Goal: Task Accomplishment & Management: Manage account settings

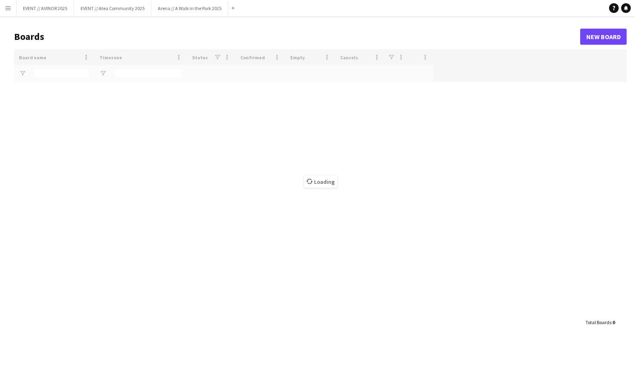
type input "****"
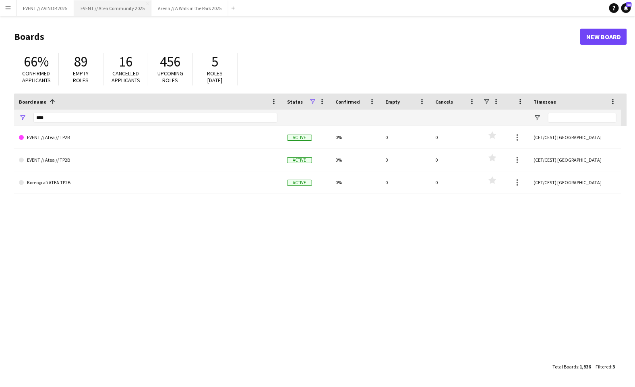
click at [120, 11] on button "EVENT // Atea Community 2025 Close" at bounding box center [112, 8] width 77 height 16
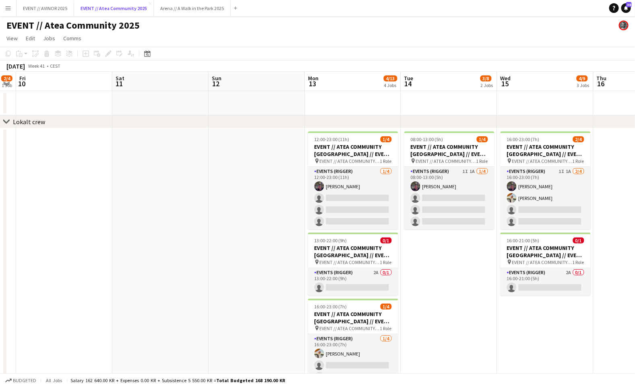
scroll to position [0, 307]
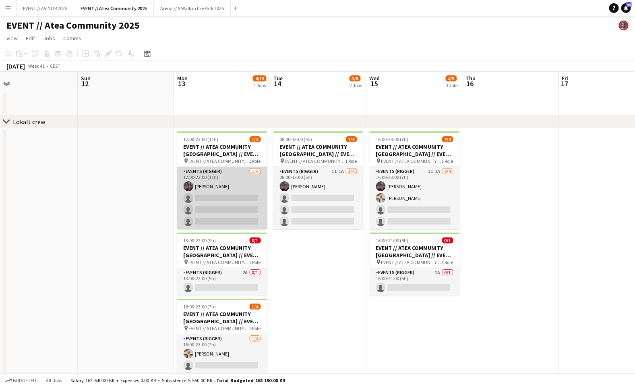
click at [255, 214] on app-card-role "Events (Rigger) 1/4 12:00-23:00 (11h) Thomas Stoltz single-neutral-actions sing…" at bounding box center [222, 198] width 90 height 62
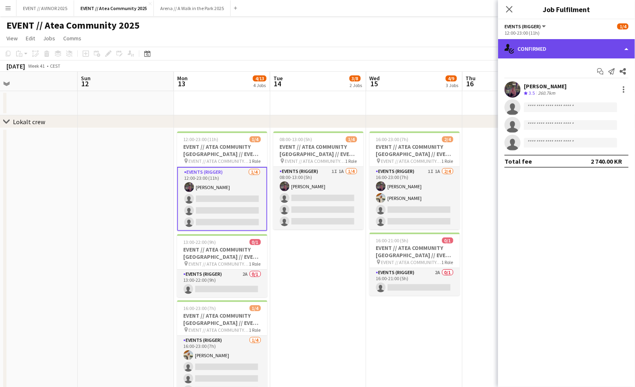
click at [572, 52] on div "single-neutral-actions-check-2 Confirmed" at bounding box center [566, 48] width 137 height 19
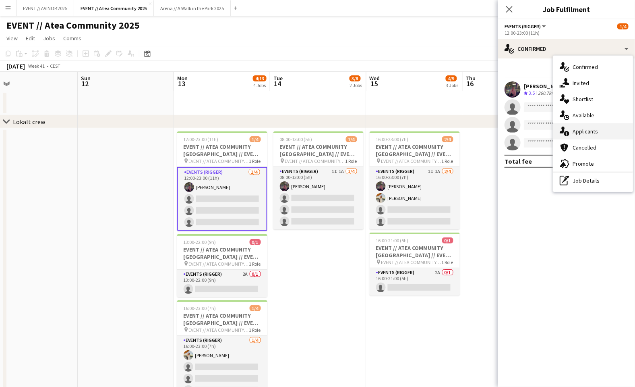
click at [594, 137] on div "single-neutral-actions-information Applicants" at bounding box center [594, 131] width 80 height 16
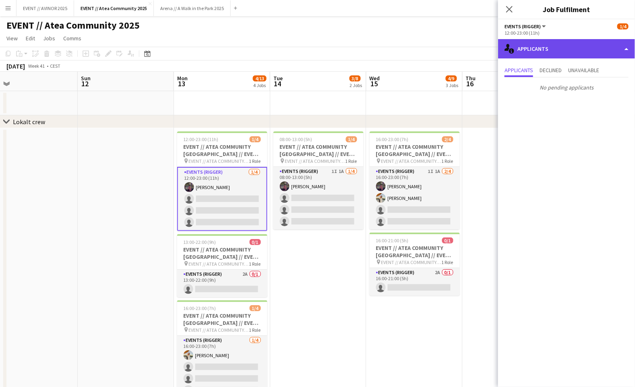
click at [568, 58] on div "single-neutral-actions-information Applicants" at bounding box center [566, 48] width 137 height 19
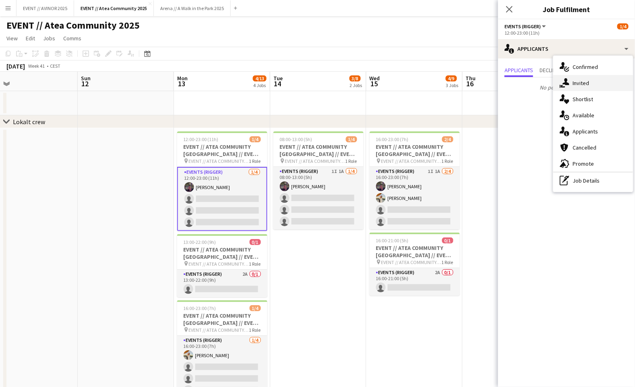
click at [578, 82] on span "Invited" at bounding box center [581, 82] width 17 height 7
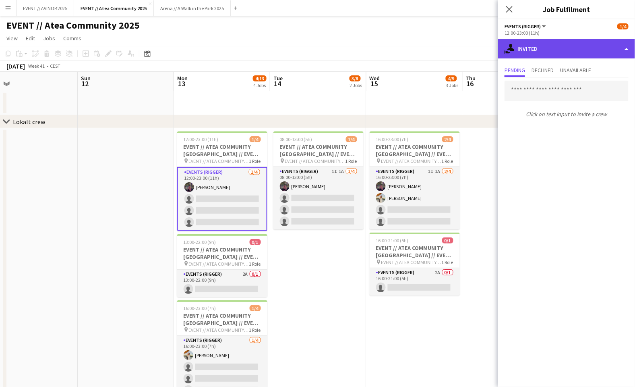
click at [533, 52] on div "single-neutral-actions-share-1 Invited" at bounding box center [566, 48] width 137 height 19
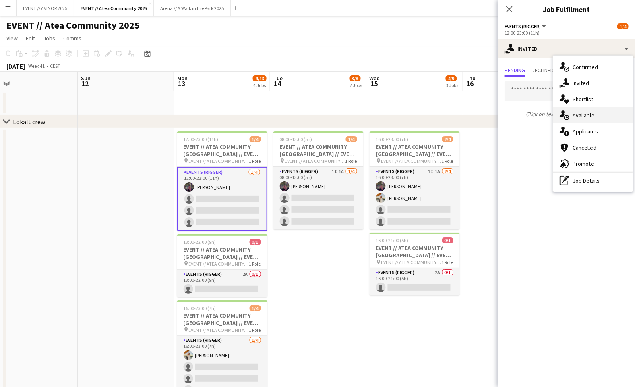
click at [575, 110] on div "single-neutral-actions-upload Available" at bounding box center [594, 115] width 80 height 16
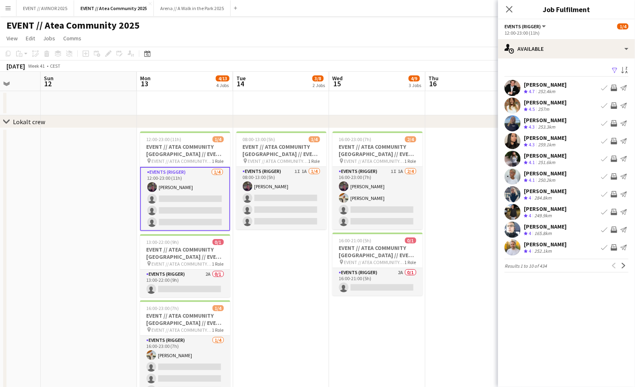
scroll to position [0, 348]
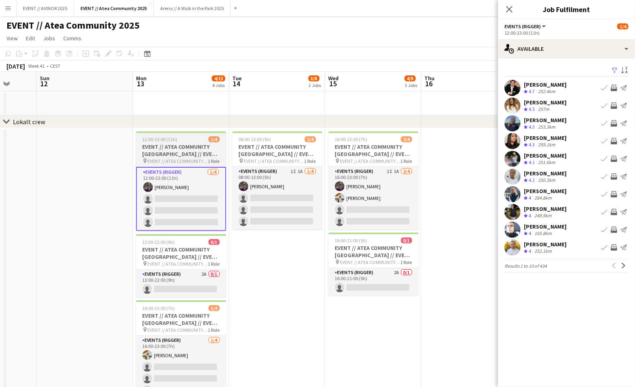
click at [203, 155] on h3 "EVENT // ATEA COMMUNITY KRISTIANSAND // EVENT CREW" at bounding box center [181, 150] width 90 height 15
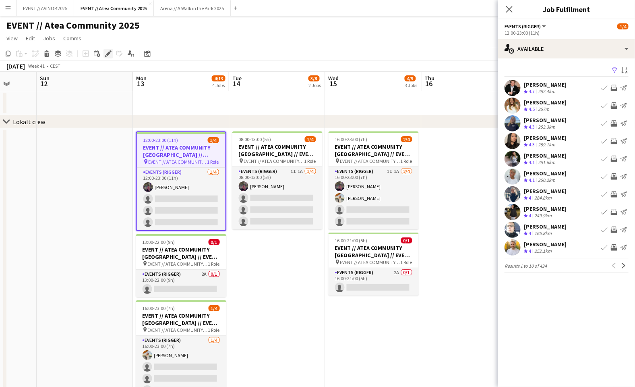
click at [110, 55] on icon "Edit" at bounding box center [108, 53] width 6 height 6
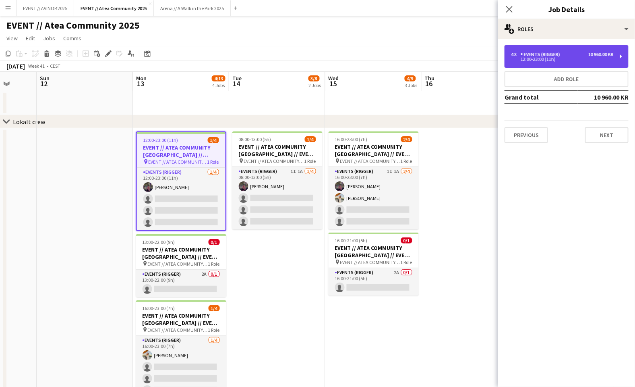
click at [617, 50] on div "4 x Events (Rigger) 10 960.00 KR 12:00-23:00 (11h)" at bounding box center [567, 56] width 124 height 23
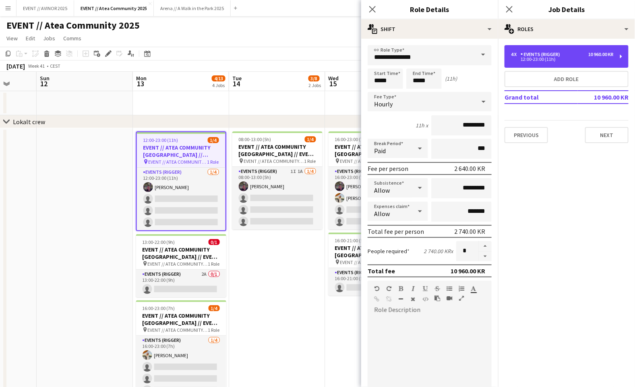
scroll to position [158, 0]
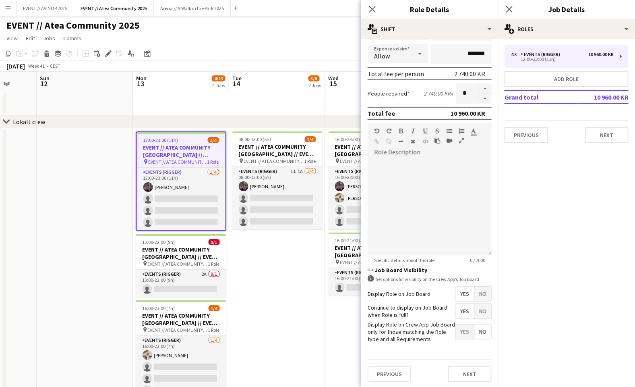
click at [247, 297] on app-date-cell "08:00-13:00 (5h) 1/4 EVENT // ATEA COMMUNITY KRISTIANSAND // EVENT CREW pin EVE…" at bounding box center [277, 271] width 96 height 286
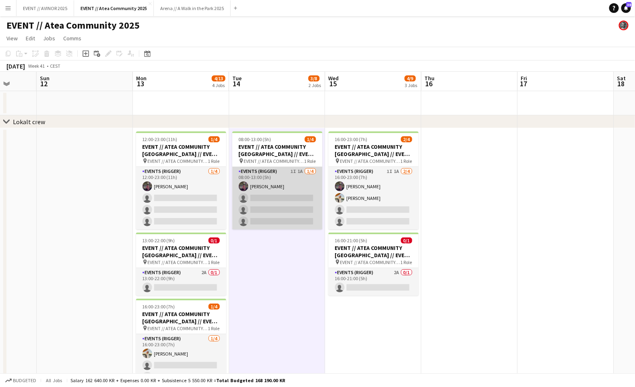
click at [270, 204] on app-card-role "Events (Rigger) 1I 1A 1/4 08:00-13:00 (5h) Thomas Stoltz single-neutral-actions…" at bounding box center [277, 198] width 90 height 62
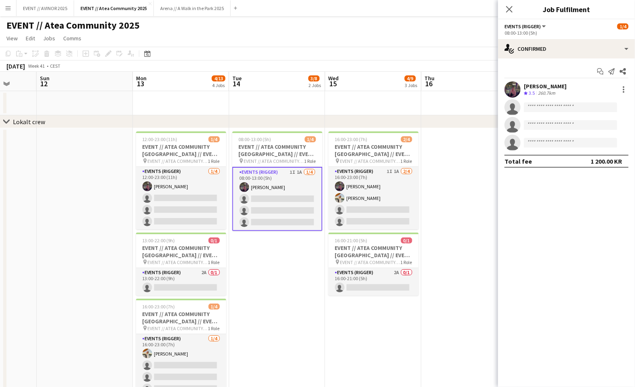
click at [306, 259] on app-date-cell "08:00-13:00 (5h) 1/4 EVENT // ATEA COMMUNITY KRISTIANSAND // EVENT CREW pin EVE…" at bounding box center [277, 271] width 96 height 286
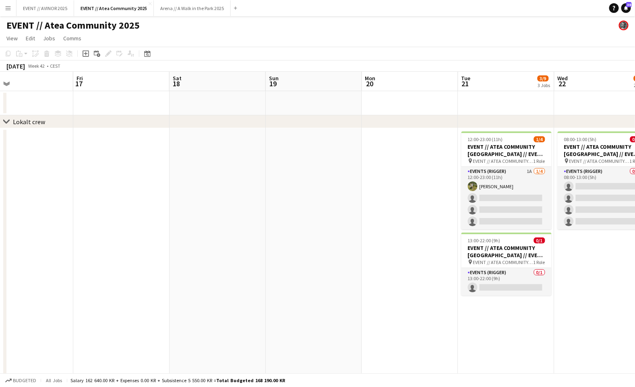
scroll to position [0, 324]
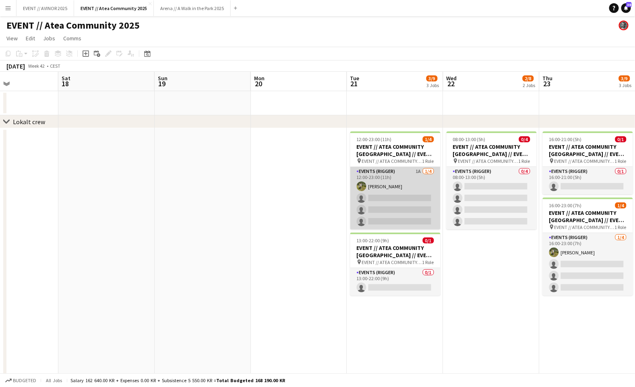
click at [398, 208] on app-card-role "Events (Rigger) 1A 1/4 12:00-23:00 (11h) Daniel Stuvland single-neutral-actions…" at bounding box center [395, 198] width 90 height 62
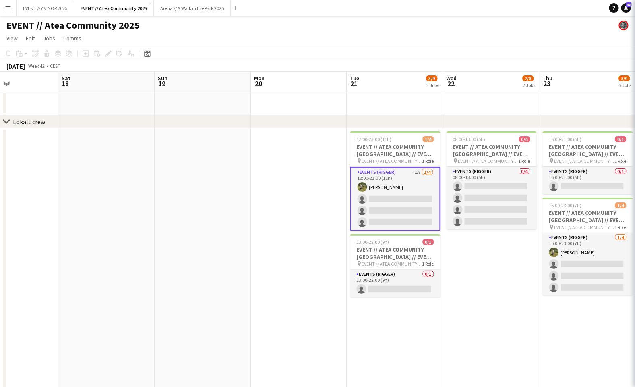
scroll to position [0, 328]
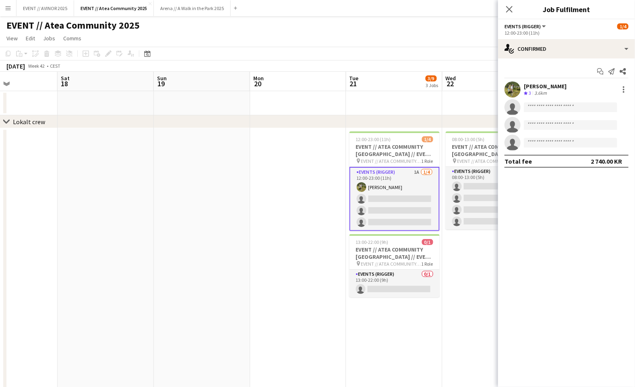
click at [614, 63] on div "Start chat Send notification Share Daniel Stuvland Crew rating 3 3.6km single-n…" at bounding box center [566, 116] width 137 height 116
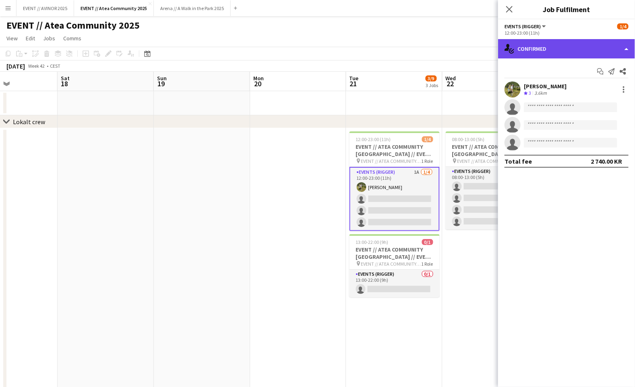
click at [606, 51] on div "single-neutral-actions-check-2 Confirmed" at bounding box center [566, 48] width 137 height 19
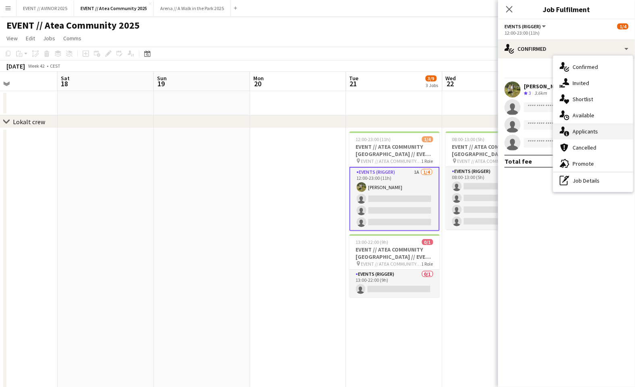
click at [613, 133] on div "single-neutral-actions-information Applicants" at bounding box center [594, 131] width 80 height 16
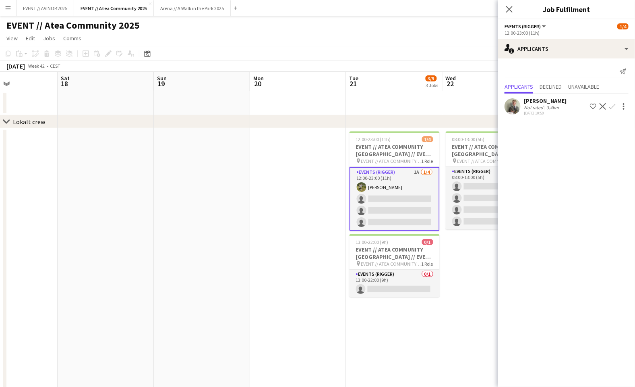
click at [546, 111] on div "24-09-2025 10:58" at bounding box center [545, 112] width 43 height 5
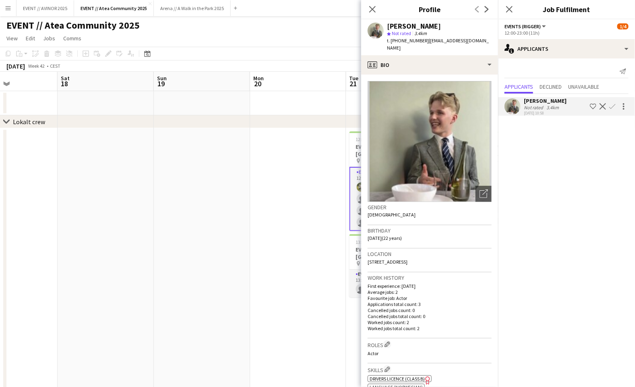
click at [546, 111] on div "24-09-2025 10:58" at bounding box center [545, 112] width 43 height 5
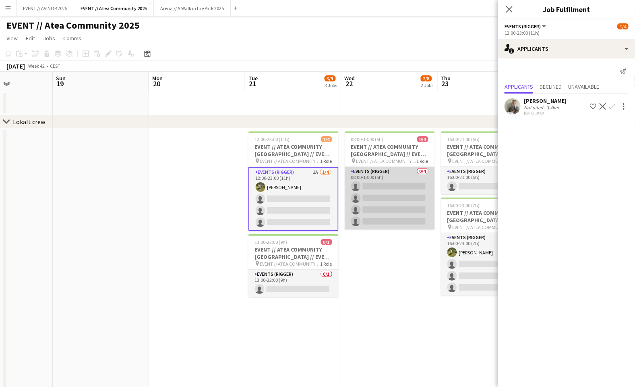
click at [380, 201] on app-card-role "Events (Rigger) 0/4 08:00-13:00 (5h) single-neutral-actions single-neutral-acti…" at bounding box center [390, 198] width 90 height 62
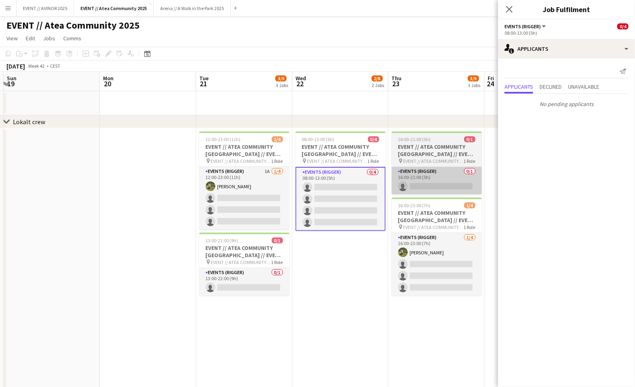
scroll to position [0, 315]
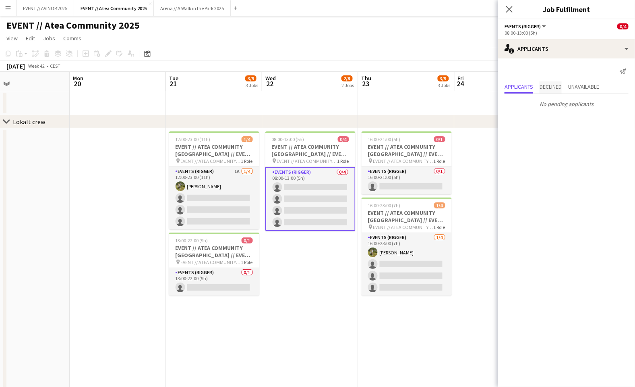
click at [559, 85] on span "Declined" at bounding box center [551, 87] width 22 height 6
click at [587, 70] on span "Unavailable" at bounding box center [583, 70] width 31 height 6
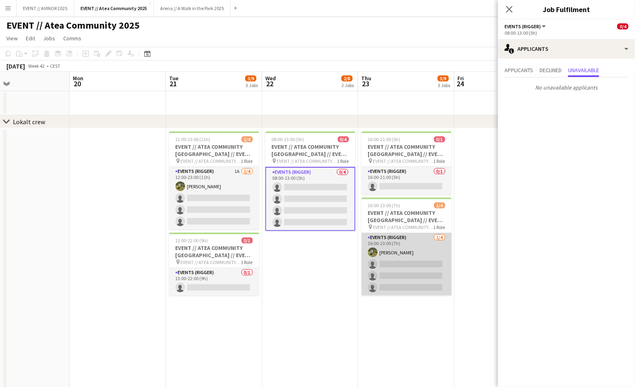
click at [392, 246] on app-card-role "Events (Rigger) 1/4 16:00-23:00 (7h) Daniel Stuvland single-neutral-actions sin…" at bounding box center [407, 264] width 90 height 62
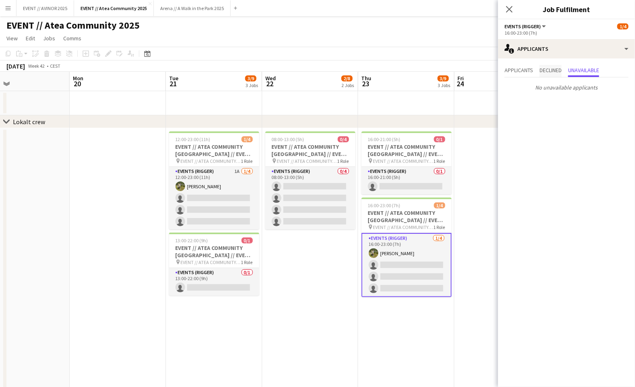
click at [548, 67] on span "Declined" at bounding box center [551, 70] width 22 height 6
click at [514, 73] on span "Applicants" at bounding box center [519, 70] width 29 height 6
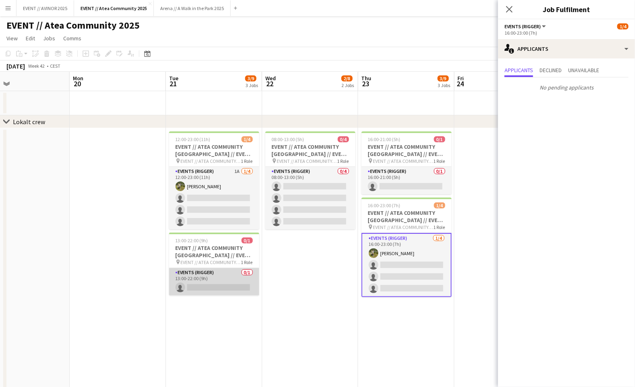
click at [234, 268] on app-card-role "Events (Rigger) 0/1 13:00-22:00 (9h) single-neutral-actions" at bounding box center [214, 281] width 90 height 27
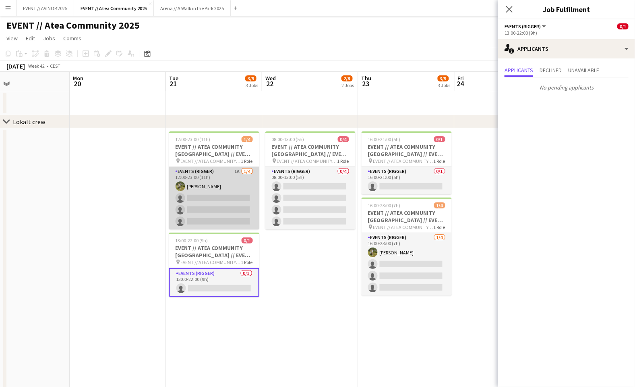
click at [221, 214] on app-card-role "Events (Rigger) 1A 1/4 12:00-23:00 (11h) Daniel Stuvland single-neutral-actions…" at bounding box center [214, 198] width 90 height 62
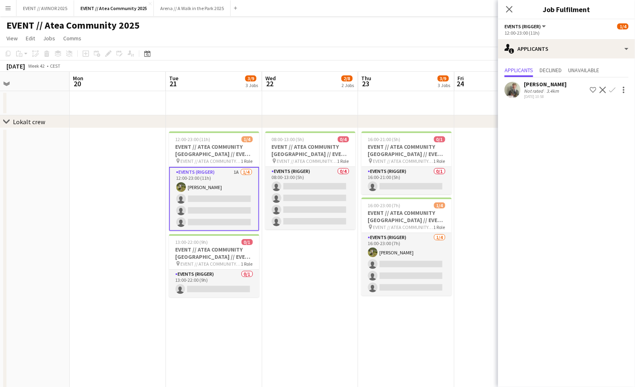
click at [614, 89] on app-icon "Confirm" at bounding box center [613, 90] width 6 height 6
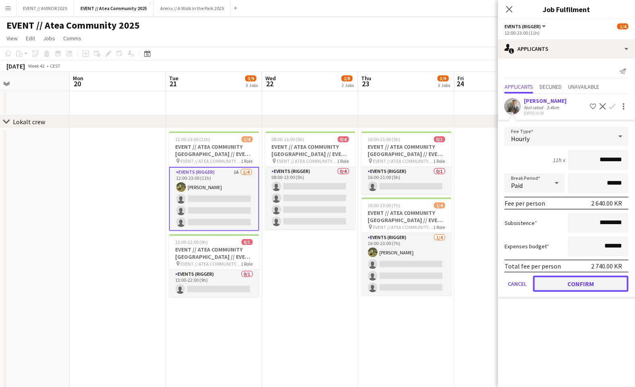
click at [588, 278] on button "Confirm" at bounding box center [580, 284] width 95 height 16
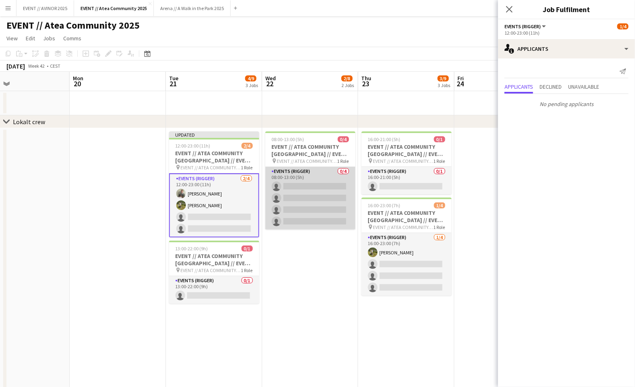
click at [305, 203] on app-card-role "Events (Rigger) 0/4 08:00-13:00 (5h) single-neutral-actions single-neutral-acti…" at bounding box center [310, 198] width 90 height 62
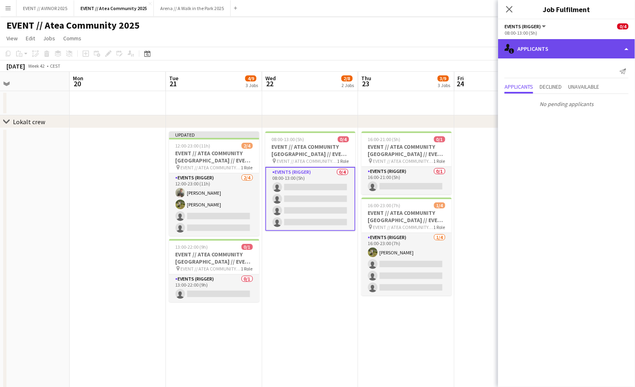
click at [558, 48] on div "single-neutral-actions-information Applicants" at bounding box center [566, 48] width 137 height 19
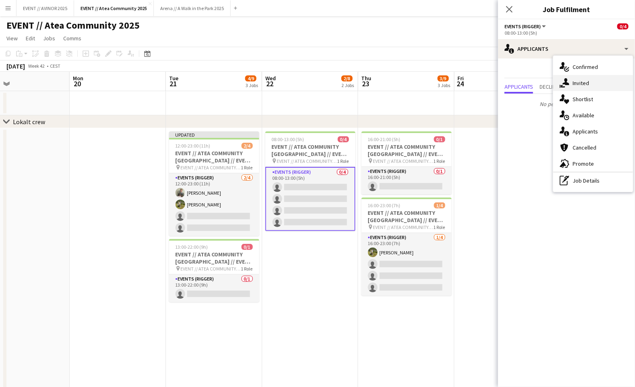
click at [571, 84] on div "single-neutral-actions-share-1 Invited" at bounding box center [594, 83] width 80 height 16
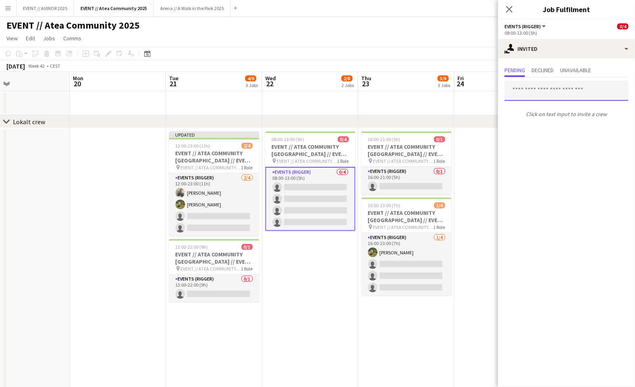
click at [546, 93] on input "text" at bounding box center [567, 91] width 124 height 20
type input "*"
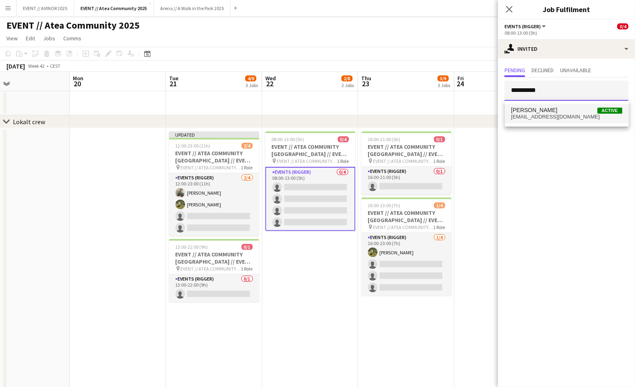
type input "**********"
click at [539, 111] on span "Martin Heed" at bounding box center [535, 110] width 46 height 7
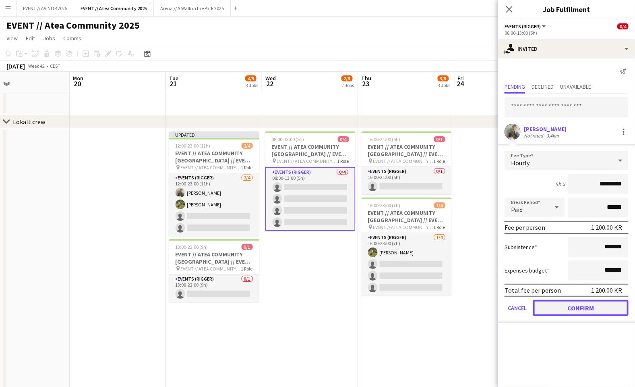
click at [589, 302] on button "Confirm" at bounding box center [580, 308] width 95 height 16
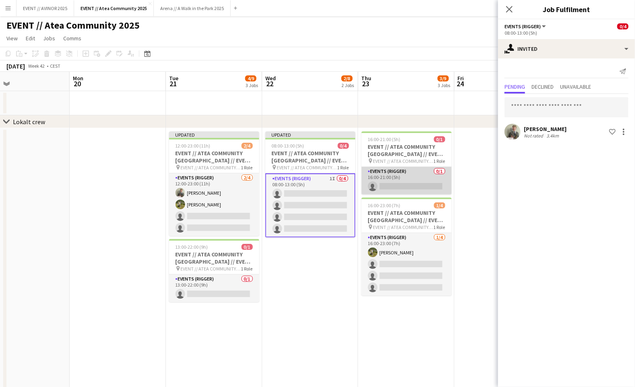
click at [390, 181] on app-card-role "Events (Rigger) 0/1 16:00-21:00 (5h) single-neutral-actions" at bounding box center [407, 180] width 90 height 27
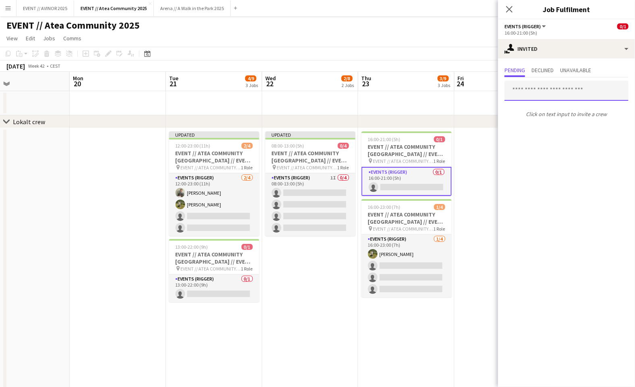
click at [562, 90] on input "text" at bounding box center [567, 91] width 124 height 20
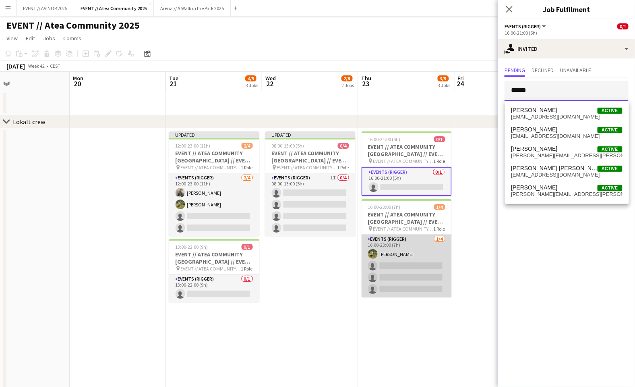
type input "******"
click at [416, 267] on app-card-role "Events (Rigger) 1/4 16:00-23:00 (7h) Daniel Stuvland single-neutral-actions sin…" at bounding box center [407, 265] width 90 height 62
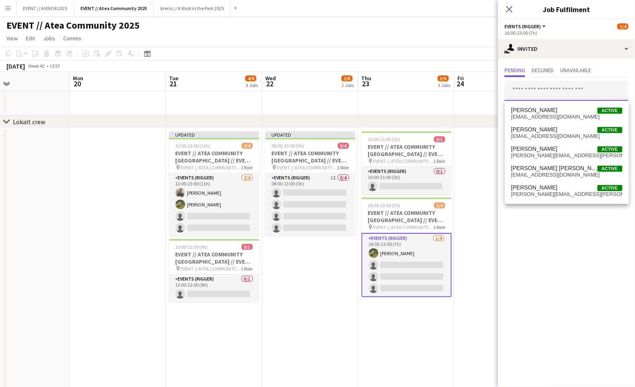
click at [553, 91] on input "text" at bounding box center [567, 91] width 124 height 20
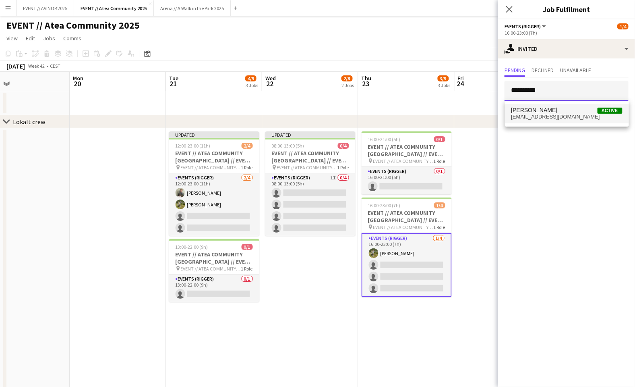
type input "**********"
click at [552, 104] on mat-option "Martin Heed Active martinheed03@icloud.com" at bounding box center [567, 113] width 124 height 19
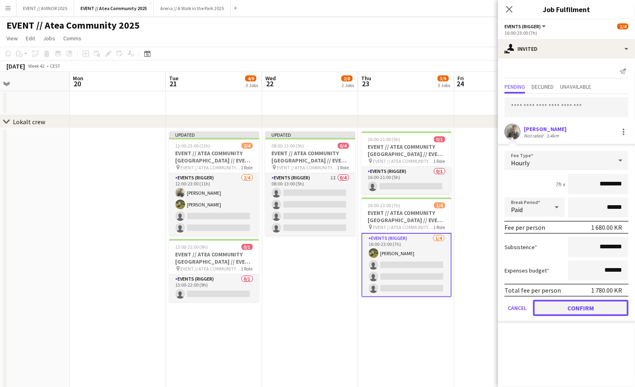
click at [595, 308] on button "Confirm" at bounding box center [580, 308] width 95 height 16
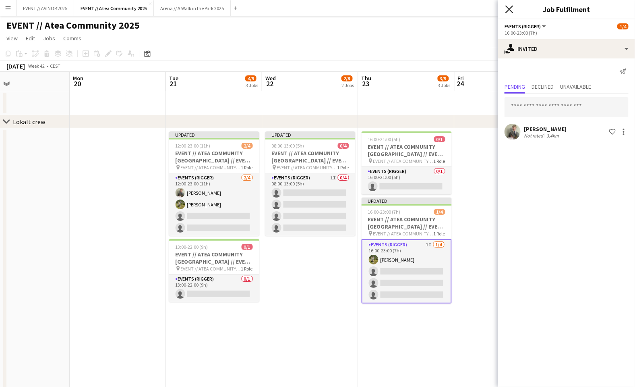
click at [508, 9] on icon "Close pop-in" at bounding box center [510, 9] width 8 height 8
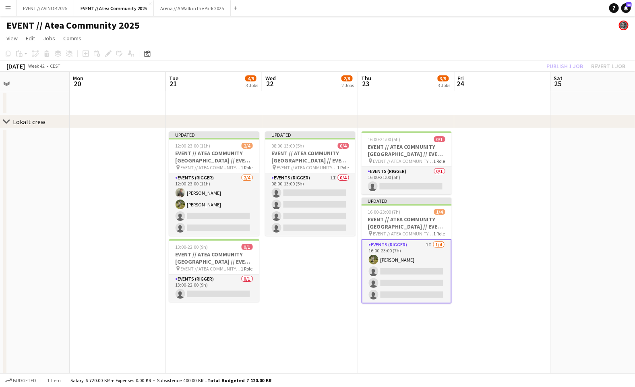
click at [569, 62] on div "Publish 1 job Revert 1 job" at bounding box center [586, 66] width 98 height 10
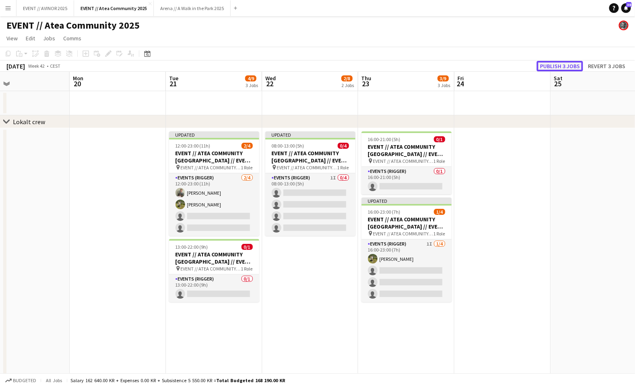
click at [551, 64] on button "Publish 3 jobs" at bounding box center [560, 66] width 46 height 10
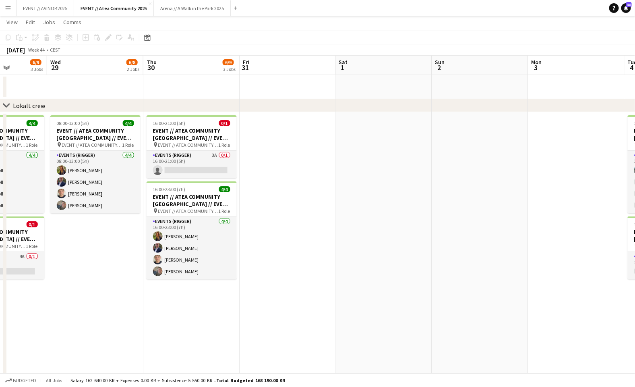
scroll to position [0, 271]
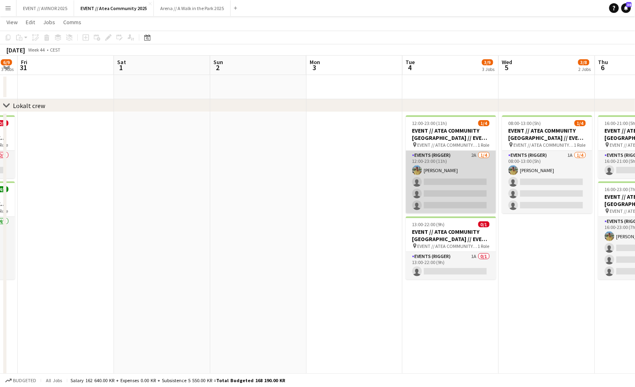
click at [457, 179] on app-card-role "Events (Rigger) 2A 1/4 12:00-23:00 (11h) Jan Viggo Aakre single-neutral-actions…" at bounding box center [451, 182] width 90 height 62
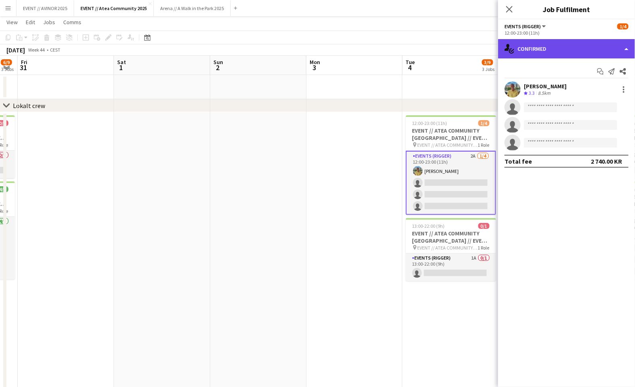
click at [576, 48] on div "single-neutral-actions-check-2 Confirmed" at bounding box center [566, 48] width 137 height 19
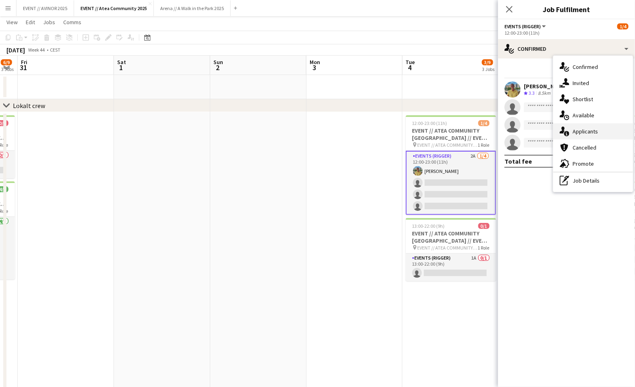
click at [594, 131] on span "Applicants" at bounding box center [585, 131] width 25 height 7
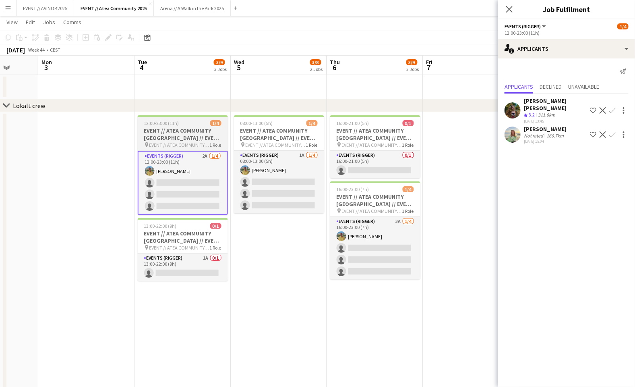
scroll to position [0, 276]
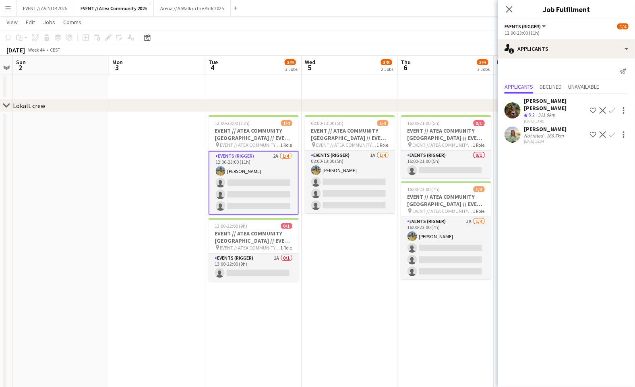
click at [524, 126] on div "Hanne Øvregaard Not rated 166.7km 30-05-2025 15:04 Shortlist crew Decline Confi…" at bounding box center [566, 134] width 137 height 19
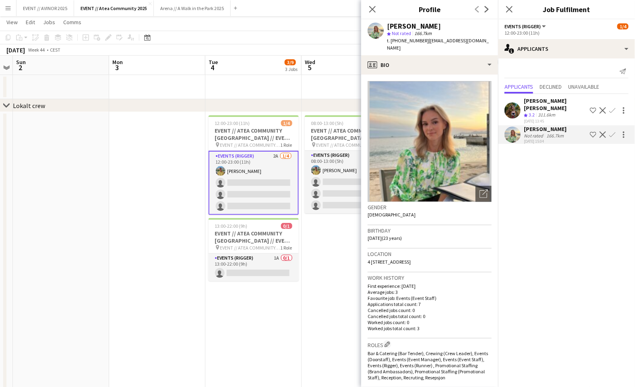
click at [524, 133] on div "Not rated" at bounding box center [534, 136] width 21 height 6
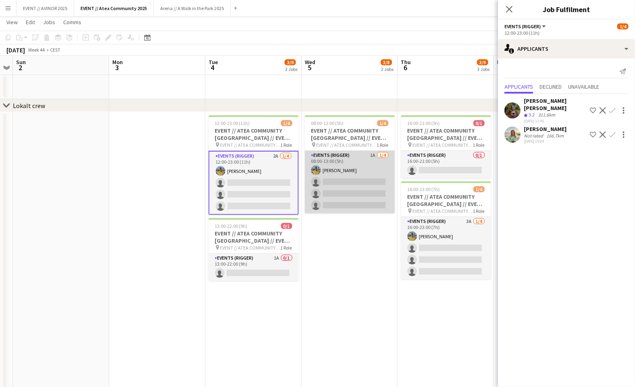
click at [367, 185] on app-card-role "Events (Rigger) 1A 1/4 08:00-13:00 (5h) Jan Viggo Aakre single-neutral-actions …" at bounding box center [350, 182] width 90 height 62
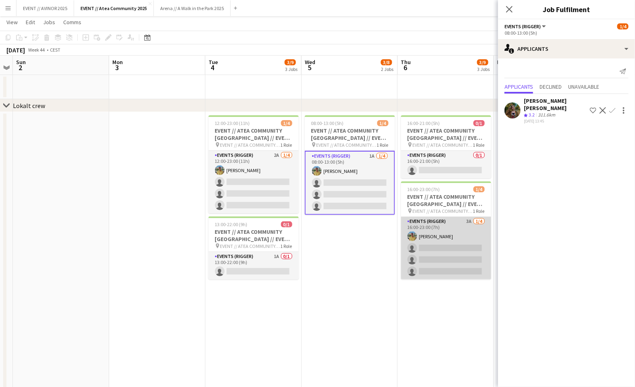
click at [436, 217] on app-card-role "Events (Rigger) 3A 1/4 16:00-23:00 (7h) Jan Viggo Aakre single-neutral-actions …" at bounding box center [446, 248] width 90 height 62
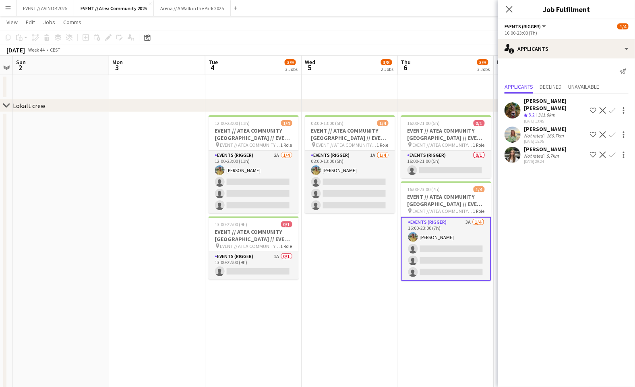
click at [449, 76] on app-date-cell at bounding box center [446, 87] width 96 height 24
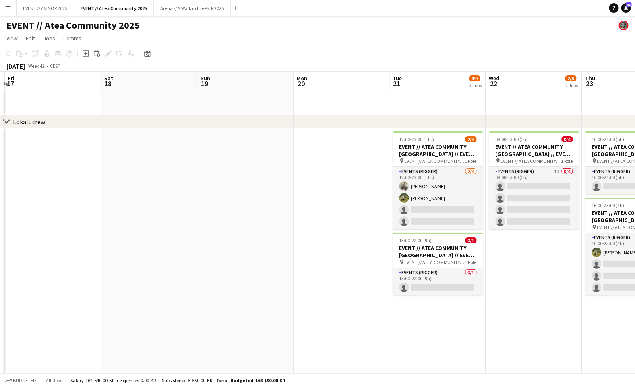
scroll to position [0, 303]
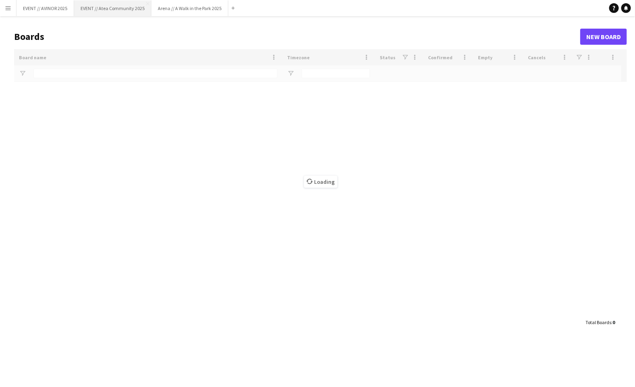
type input "****"
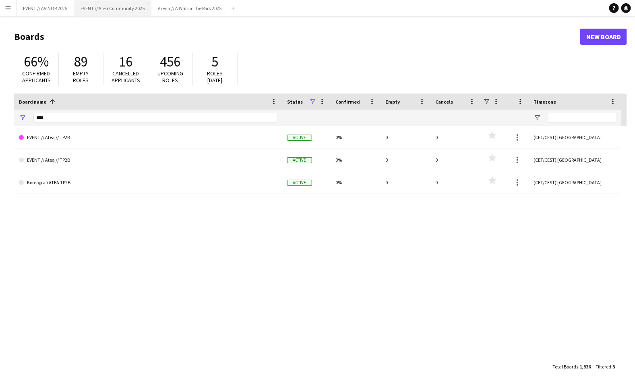
click at [108, 10] on button "EVENT // Atea Community 2025 Close" at bounding box center [112, 8] width 77 height 16
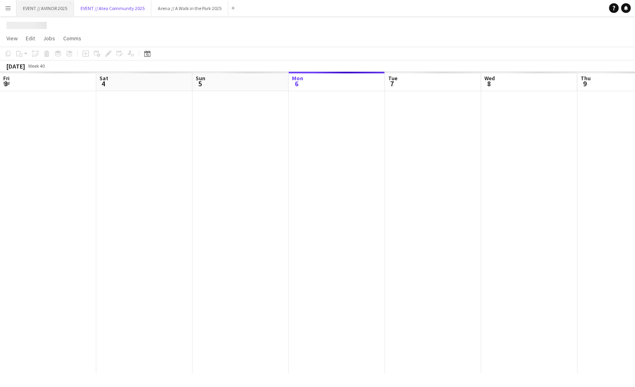
scroll to position [0, 193]
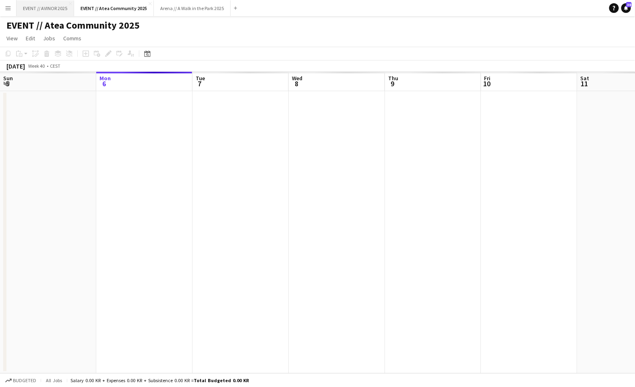
click at [57, 10] on button "EVENT // AVINOR 2025 Close" at bounding box center [46, 8] width 58 height 16
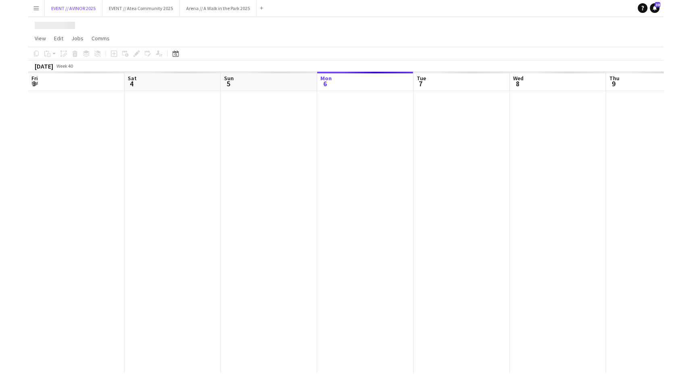
scroll to position [0, 193]
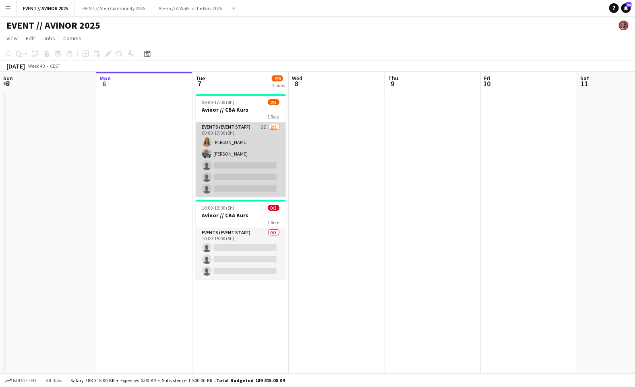
click at [243, 166] on app-card-role "Events (Event Staff) 2I 2/5 09:00-17:00 (8h) Selma Finne Oliver G. Zohore Bergs…" at bounding box center [241, 159] width 90 height 74
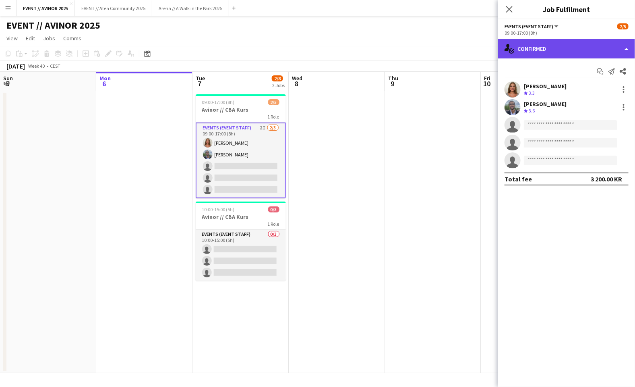
click at [578, 56] on div "single-neutral-actions-check-2 Confirmed" at bounding box center [566, 48] width 137 height 19
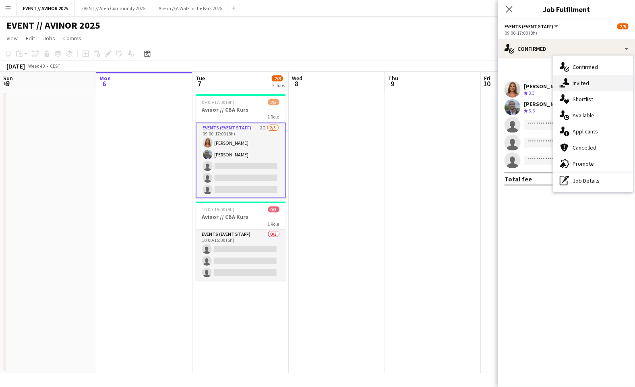
click at [582, 75] on div "single-neutral-actions-share-1 Invited" at bounding box center [594, 83] width 80 height 16
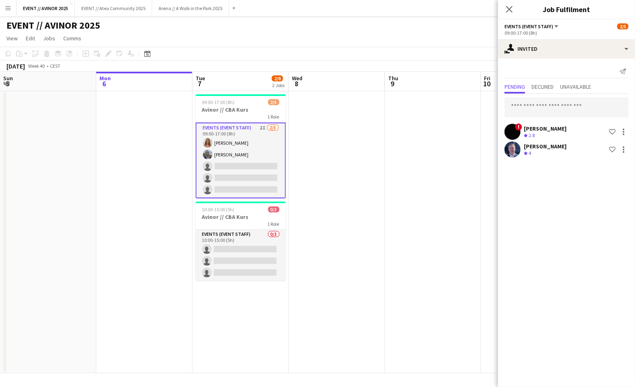
click at [549, 125] on div "Hussein Alsaedi" at bounding box center [545, 128] width 43 height 7
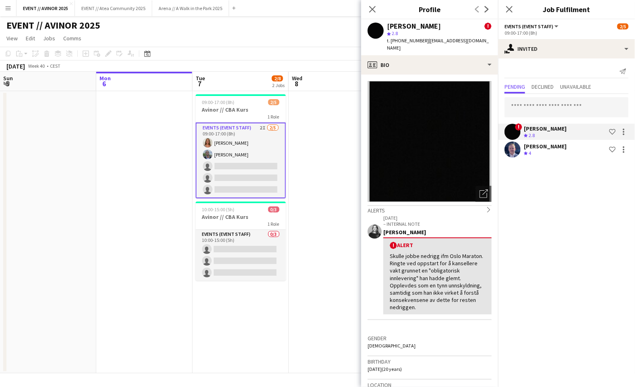
click at [549, 125] on div "Hussein Alsaedi" at bounding box center [545, 128] width 43 height 7
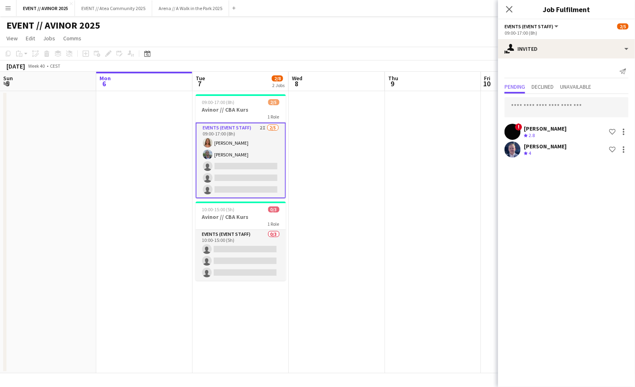
click at [544, 141] on div "! Hussein Alsaedi Crew rating 2.8 Shortlist crew Mathias Søvik Crew rating 4 Sh…" at bounding box center [566, 126] width 137 height 65
click at [539, 147] on div "Mathias Søvik" at bounding box center [545, 146] width 43 height 7
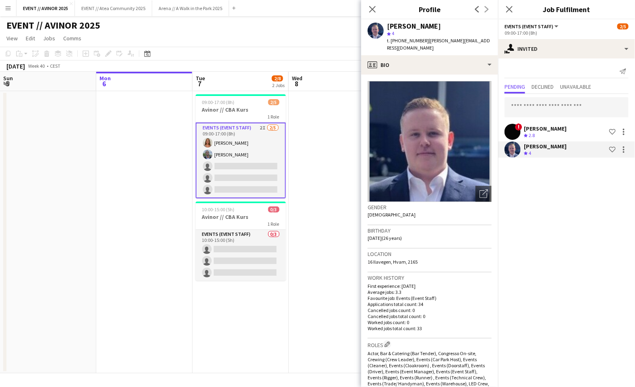
click at [306, 121] on app-date-cell at bounding box center [337, 232] width 96 height 282
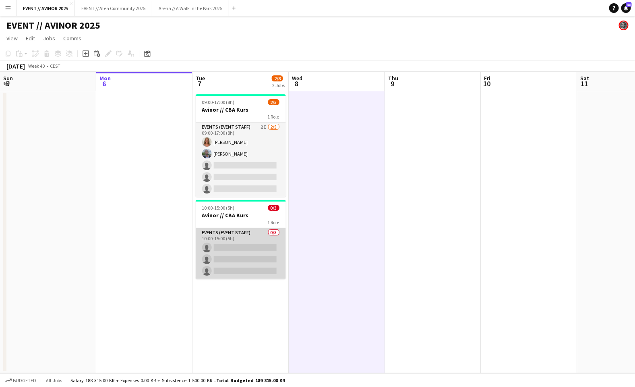
click at [230, 253] on app-card-role "Events (Event Staff) 0/3 10:00-15:00 (5h) single-neutral-actions single-neutral…" at bounding box center [241, 253] width 90 height 51
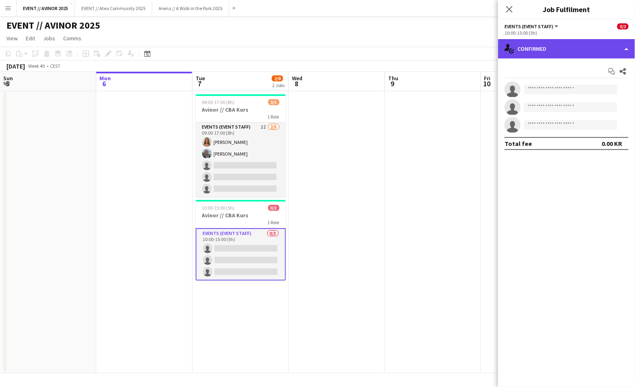
click at [556, 55] on div "single-neutral-actions-check-2 Confirmed" at bounding box center [566, 48] width 137 height 19
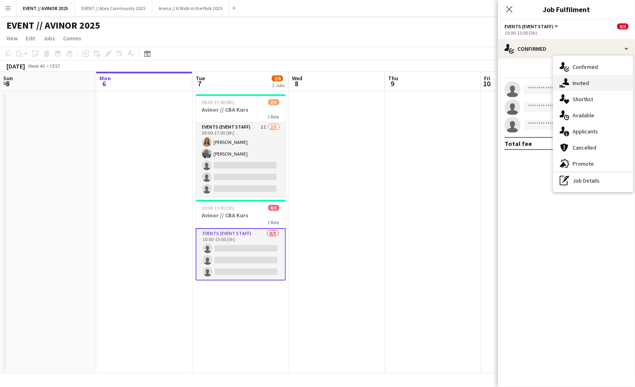
click at [566, 81] on icon at bounding box center [566, 81] width 7 height 7
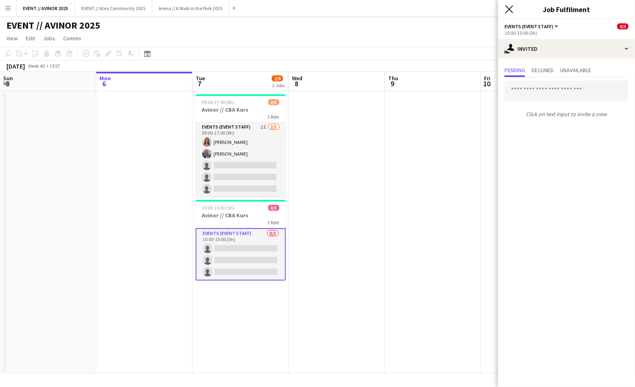
click at [506, 5] on icon "Close pop-in" at bounding box center [510, 9] width 8 height 8
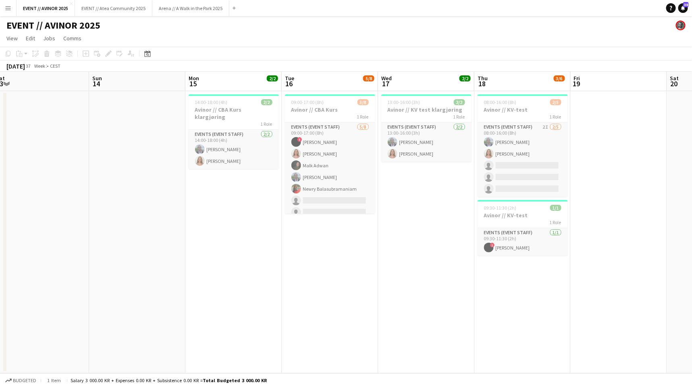
scroll to position [0, 210]
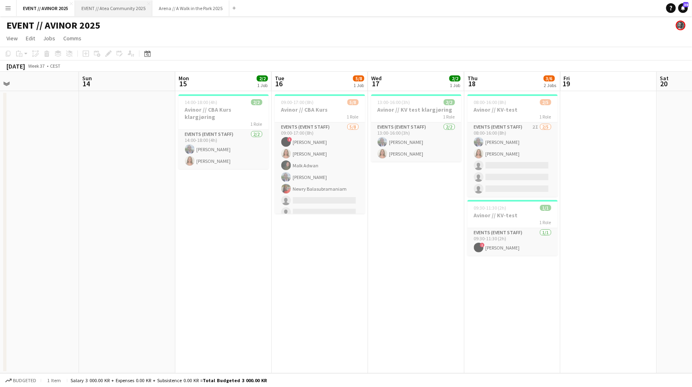
click at [121, 6] on button "EVENT // Atea Community 2025 Close" at bounding box center [113, 8] width 77 height 16
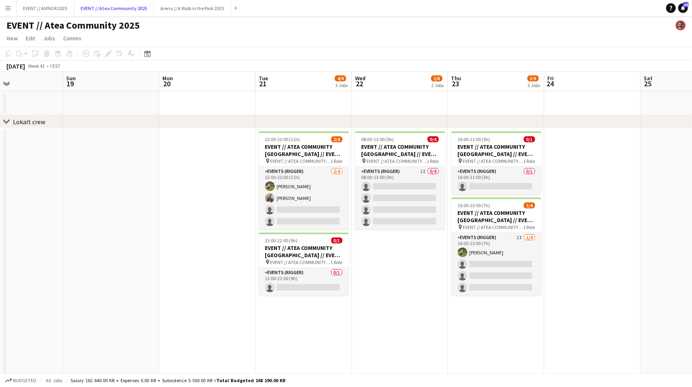
scroll to position [0, 325]
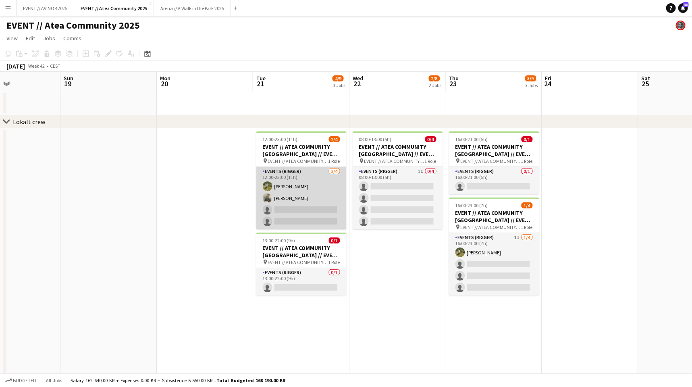
click at [334, 197] on app-card-role "Events (Rigger) 2/4 12:00-23:00 (11h) Daniel Stuvland Martin Heed single-neutra…" at bounding box center [301, 198] width 90 height 62
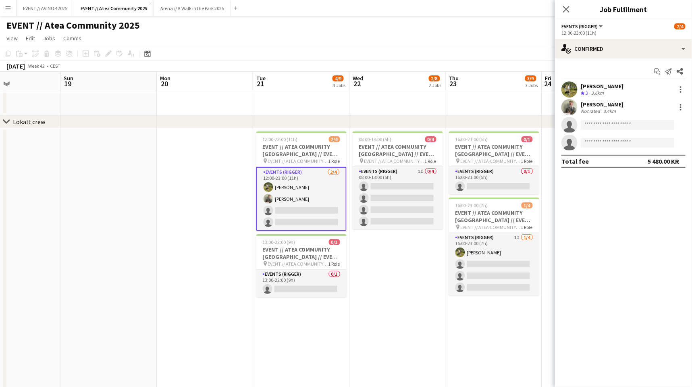
click at [411, 250] on app-date-cell "08:00-13:00 (5h) 0/4 EVENT // ATEA COMMUNITY ÅLESUND // EVENT CREW pin EVENT //…" at bounding box center [397, 271] width 96 height 286
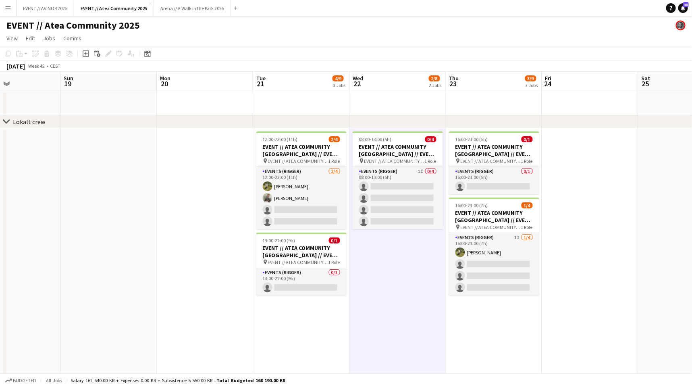
scroll to position [0, 247]
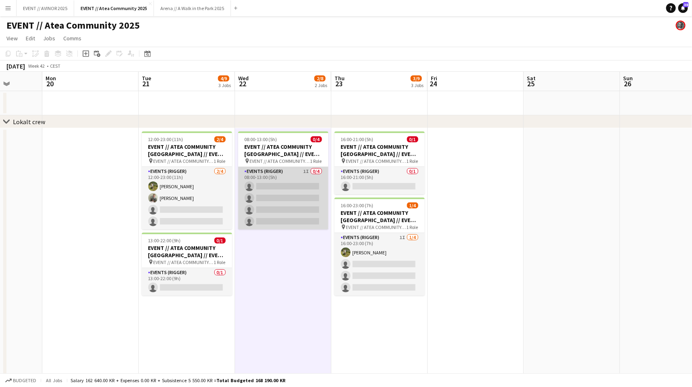
click at [306, 212] on app-card-role "Events (Rigger) 1I 0/4 08:00-13:00 (5h) single-neutral-actions single-neutral-a…" at bounding box center [283, 198] width 90 height 62
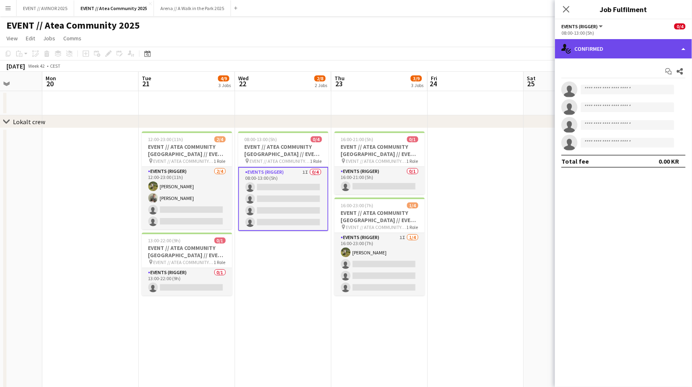
click at [594, 52] on div "single-neutral-actions-check-2 Confirmed" at bounding box center [623, 48] width 137 height 19
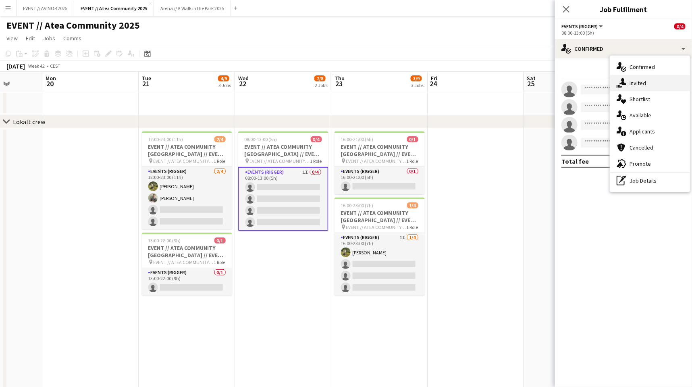
click at [621, 87] on icon "single-neutral-actions-share-1" at bounding box center [621, 83] width 10 height 10
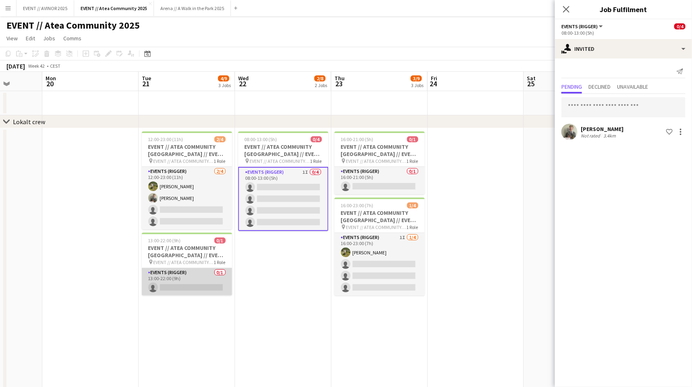
click at [195, 280] on app-card-role "Events (Rigger) 0/1 13:00-22:00 (9h) single-neutral-actions" at bounding box center [187, 281] width 90 height 27
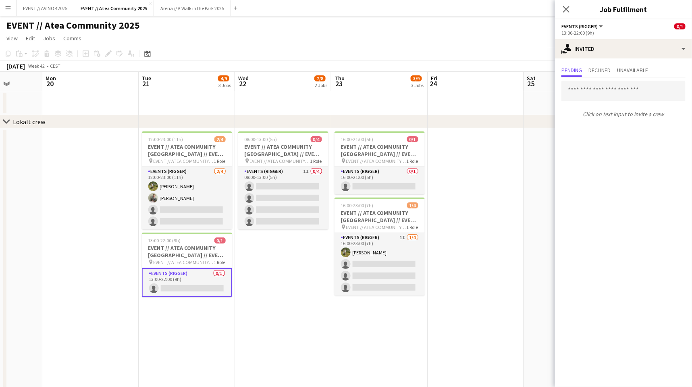
click at [278, 258] on app-date-cell "08:00-13:00 (5h) 0/4 EVENT // ATEA COMMUNITY ÅLESUND // EVENT CREW pin EVENT //…" at bounding box center [283, 271] width 96 height 286
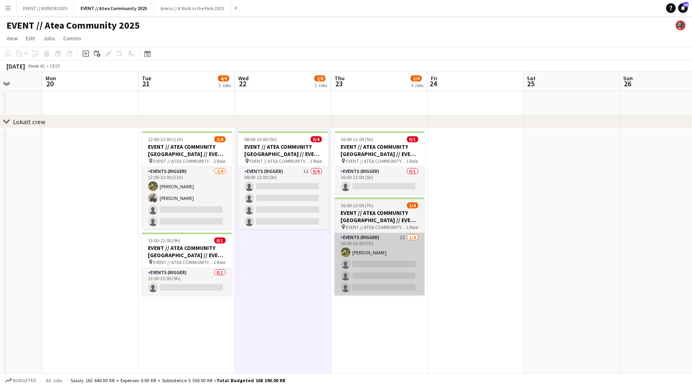
click at [373, 248] on app-card-role "Events (Rigger) 1I 1/4 16:00-23:00 (7h) Daniel Stuvland single-neutral-actions …" at bounding box center [379, 264] width 90 height 62
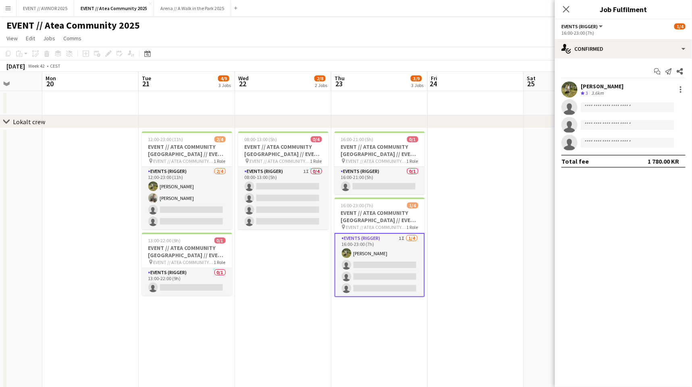
click at [506, 153] on app-date-cell at bounding box center [475, 271] width 96 height 286
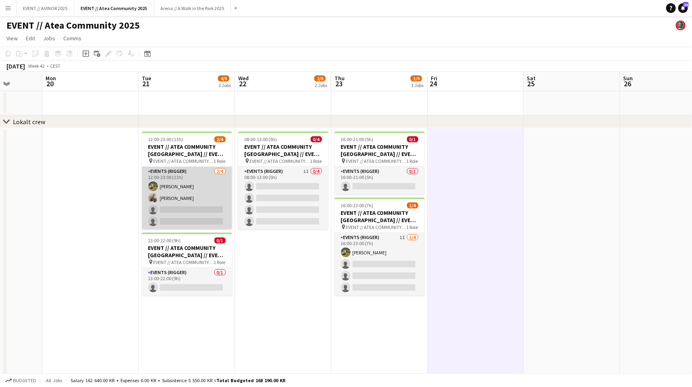
click at [185, 213] on app-card-role "Events (Rigger) 2/4 12:00-23:00 (11h) Daniel Stuvland Martin Heed single-neutra…" at bounding box center [187, 198] width 90 height 62
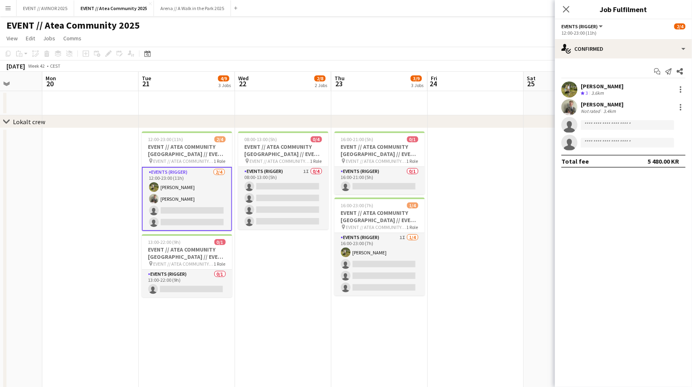
click at [599, 113] on div "Not rated" at bounding box center [591, 111] width 21 height 6
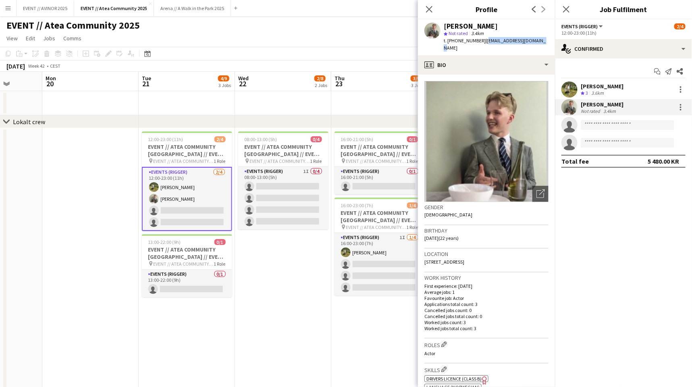
drag, startPoint x: 479, startPoint y: 42, endPoint x: 542, endPoint y: 41, distance: 63.3
click at [542, 41] on app-profile-header "Martin Heed star Not rated 3.4km t. +4799478633 | martinheed03@icloud.com" at bounding box center [486, 37] width 137 height 36
copy span "martinheed03@icloud.com"
click at [321, 329] on app-date-cell "08:00-13:00 (5h) 0/4 EVENT // ATEA COMMUNITY ÅLESUND // EVENT CREW pin EVENT //…" at bounding box center [283, 271] width 96 height 286
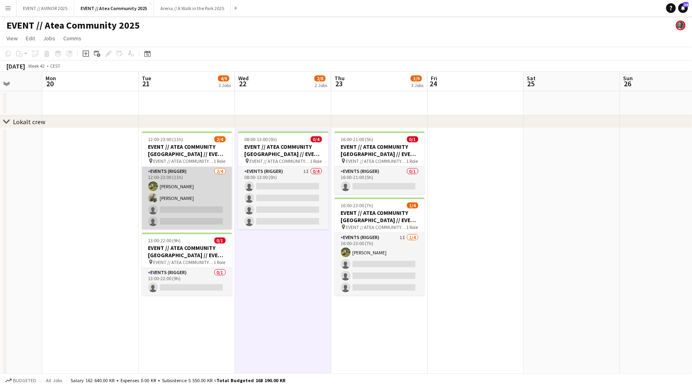
click at [177, 202] on app-card-role "Events (Rigger) 2/4 12:00-23:00 (11h) Daniel Stuvland Martin Heed single-neutra…" at bounding box center [187, 198] width 90 height 62
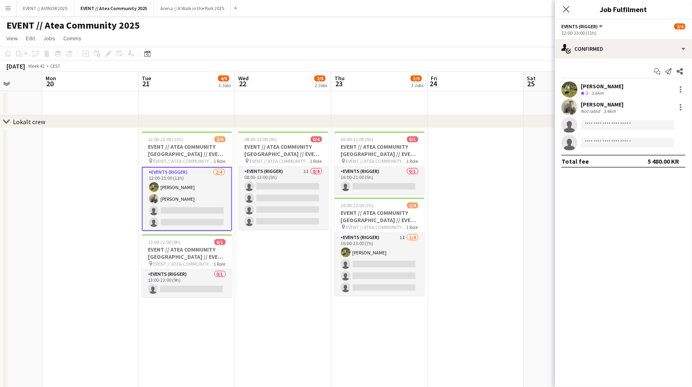
click at [601, 105] on div "Martin Heed" at bounding box center [602, 104] width 43 height 7
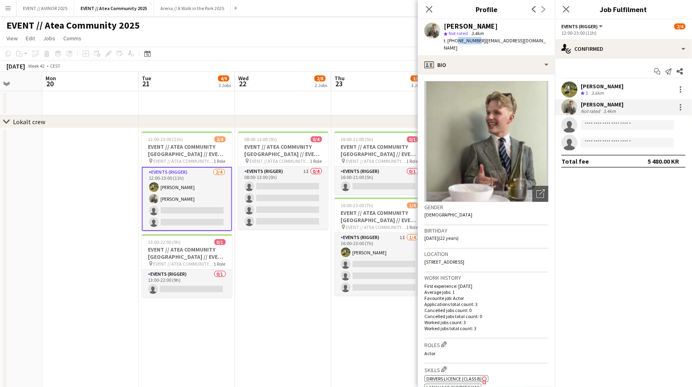
drag, startPoint x: 474, startPoint y: 42, endPoint x: 454, endPoint y: 43, distance: 20.1
click at [454, 43] on span "t. +4799478633" at bounding box center [465, 40] width 42 height 6
copy span "99478633"
click at [433, 6] on icon "Close pop-in" at bounding box center [429, 9] width 8 height 8
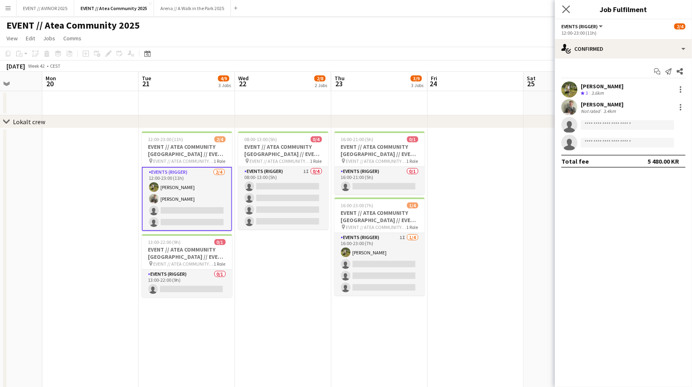
click at [567, 5] on app-icon "Close pop-in" at bounding box center [566, 10] width 12 height 12
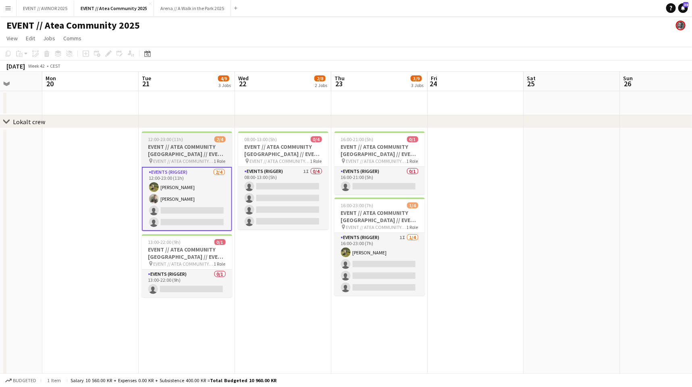
click at [206, 202] on app-card-role "Events (Rigger) 2/4 12:00-23:00 (11h) Daniel Stuvland Martin Heed single-neutra…" at bounding box center [187, 199] width 90 height 64
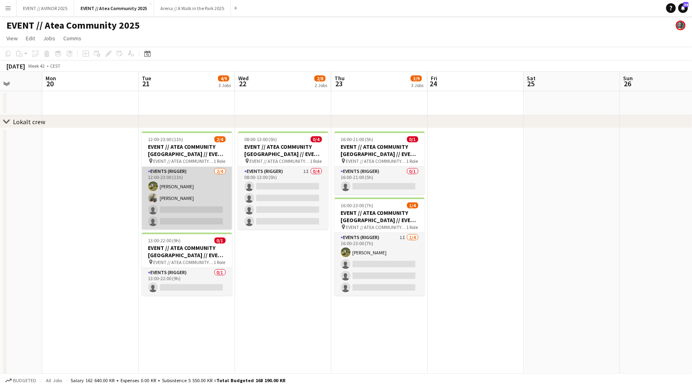
click at [217, 187] on app-card-role "Events (Rigger) 2/4 12:00-23:00 (11h) Daniel Stuvland Martin Heed single-neutra…" at bounding box center [187, 198] width 90 height 62
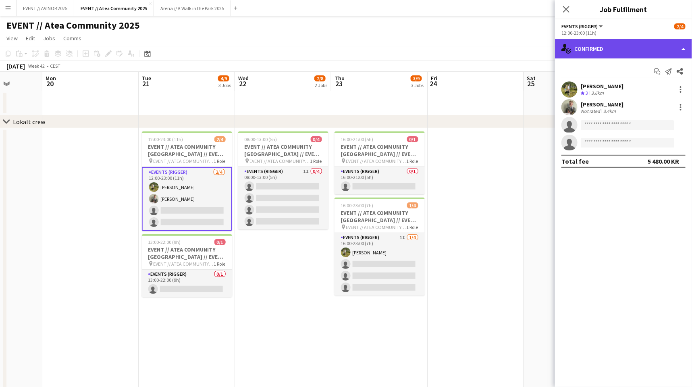
click at [607, 43] on div "single-neutral-actions-check-2 Confirmed" at bounding box center [623, 48] width 137 height 19
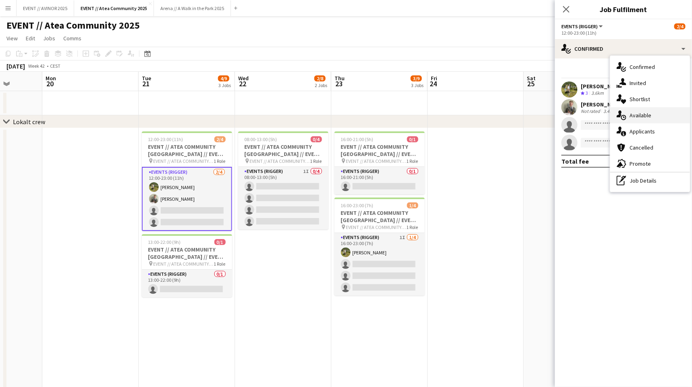
drag, startPoint x: 651, startPoint y: 129, endPoint x: 658, endPoint y: 116, distance: 14.6
click at [635, 116] on div "single-neutral-actions-check-2 Confirmed single-neutral-actions-share-1 Invited…" at bounding box center [650, 124] width 80 height 136
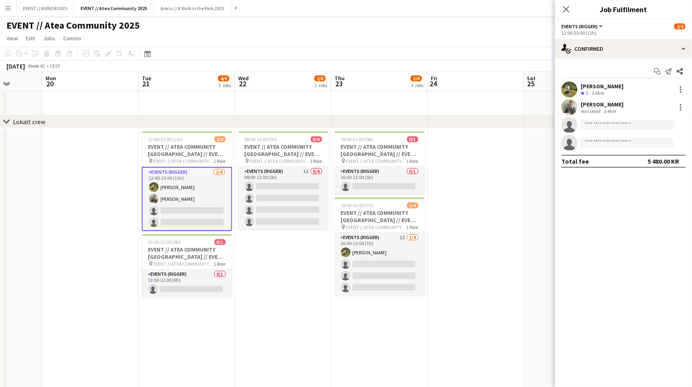
click at [635, 116] on div "Daniel Stuvland Crew rating 3 3.6km Martin Heed Not rated 3.4km single-neutral-…" at bounding box center [623, 115] width 137 height 69
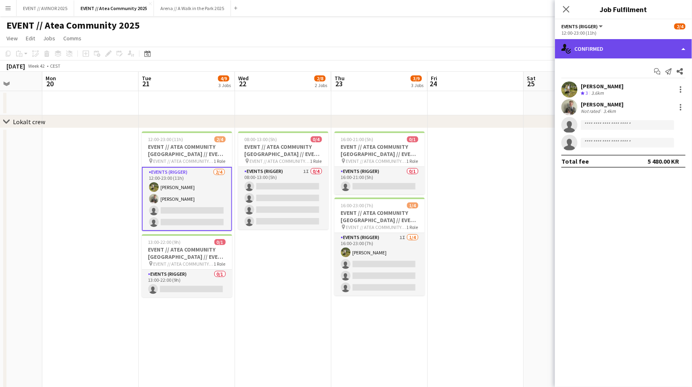
click at [627, 55] on div "single-neutral-actions-check-2 Confirmed" at bounding box center [623, 48] width 137 height 19
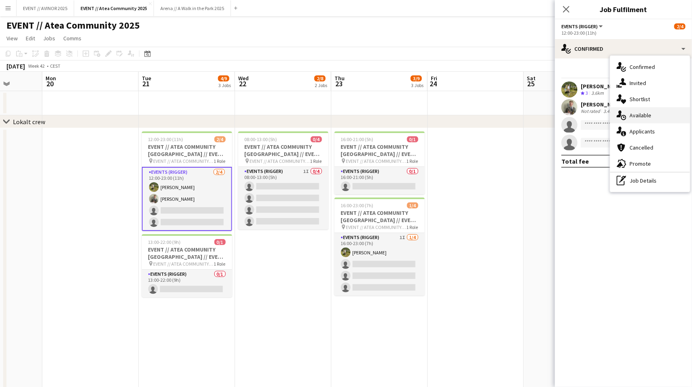
click at [635, 118] on span "Available" at bounding box center [640, 115] width 22 height 7
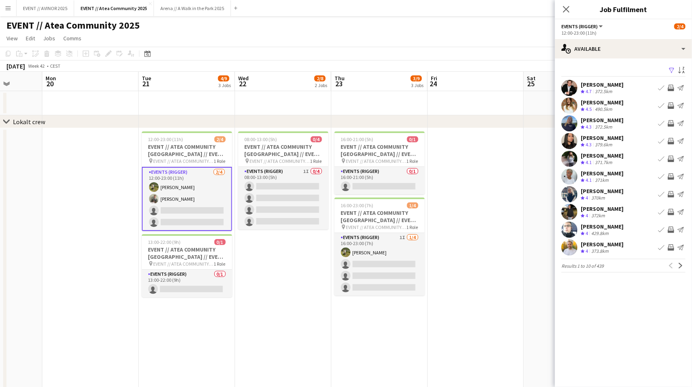
click at [635, 70] on app-icon "Filter" at bounding box center [671, 71] width 6 height 8
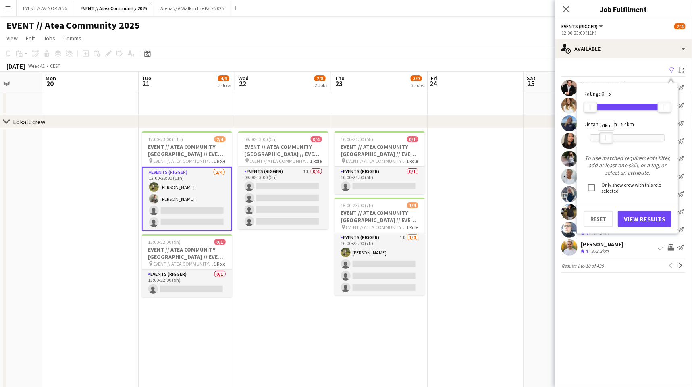
drag, startPoint x: 664, startPoint y: 133, endPoint x: 606, endPoint y: 137, distance: 58.1
click at [606, 137] on div at bounding box center [606, 138] width 13 height 10
click at [635, 216] on button "View Results" at bounding box center [645, 219] width 54 height 16
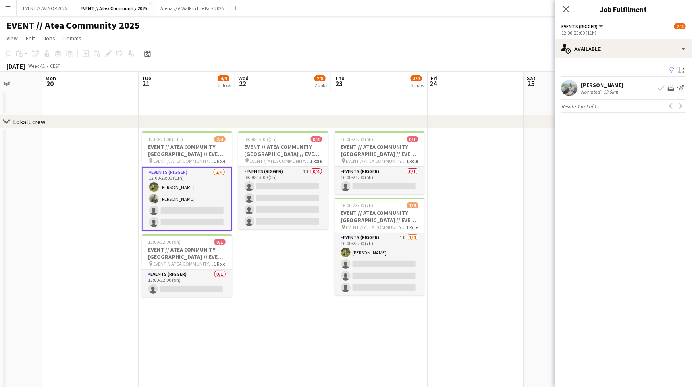
click at [615, 87] on div "Therese Hareide Holstad" at bounding box center [602, 84] width 43 height 7
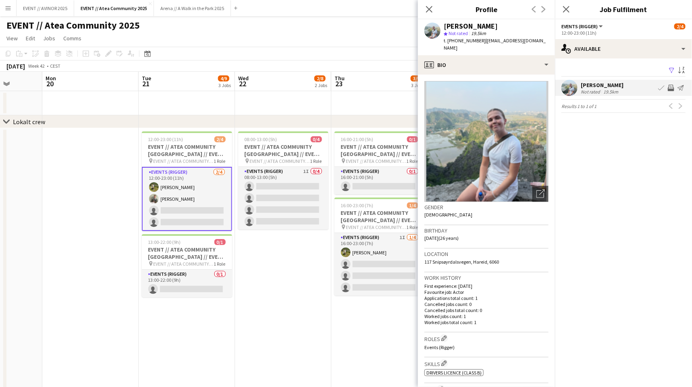
click at [615, 87] on div "Therese Hareide Holstad" at bounding box center [602, 84] width 43 height 7
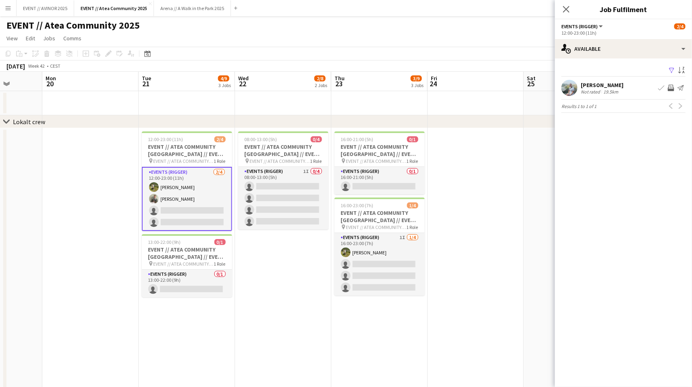
click at [599, 90] on div "Not rated" at bounding box center [591, 92] width 21 height 6
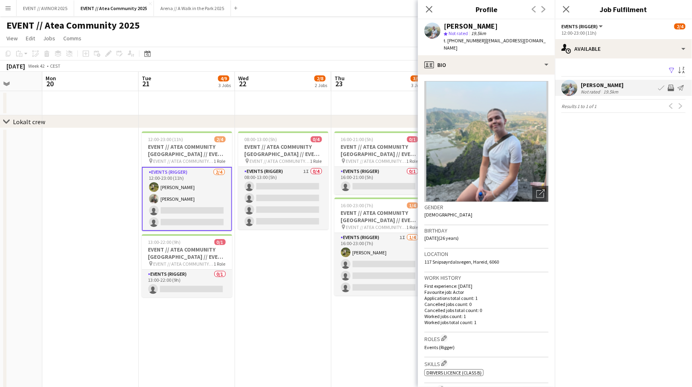
click at [599, 90] on div "Not rated" at bounding box center [591, 92] width 21 height 6
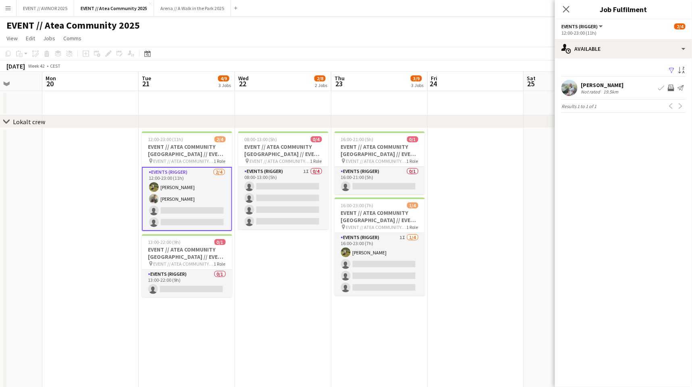
click at [591, 81] on div "Therese Hareide Holstad" at bounding box center [602, 84] width 43 height 7
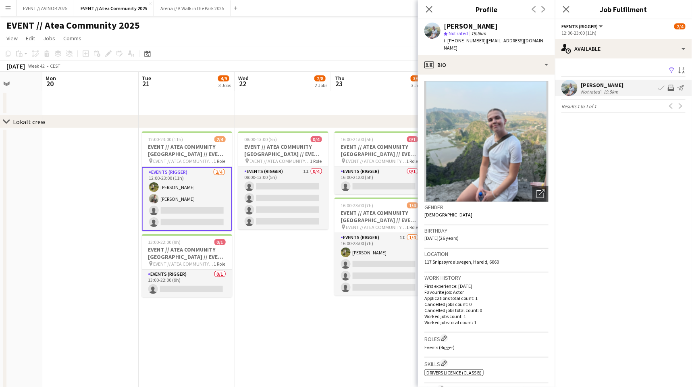
click at [591, 81] on div "Therese Hareide Holstad" at bounding box center [602, 84] width 43 height 7
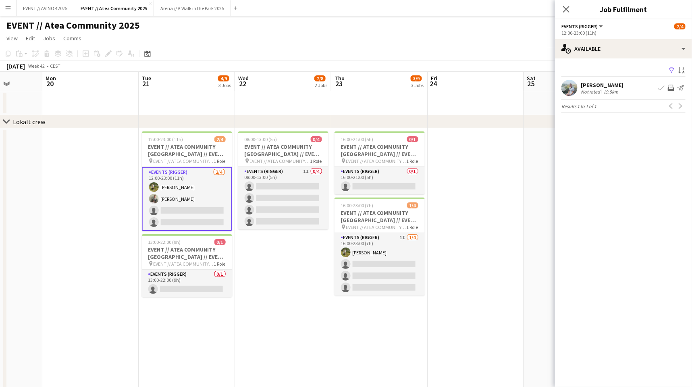
click at [635, 67] on app-icon "Filter" at bounding box center [671, 71] width 6 height 8
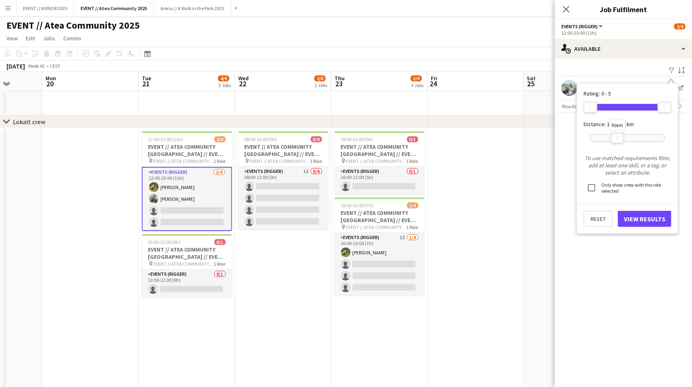
drag, startPoint x: 607, startPoint y: 135, endPoint x: 618, endPoint y: 135, distance: 10.5
click at [618, 135] on div "91km" at bounding box center [617, 137] width 14 height 11
click at [630, 215] on button "View Results" at bounding box center [645, 219] width 54 height 16
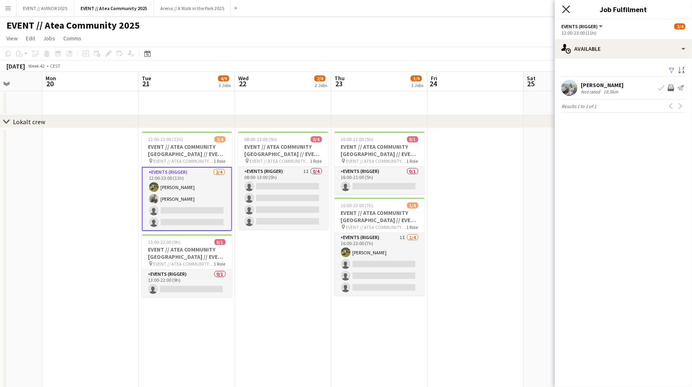
click at [568, 6] on icon "Close pop-in" at bounding box center [566, 9] width 8 height 8
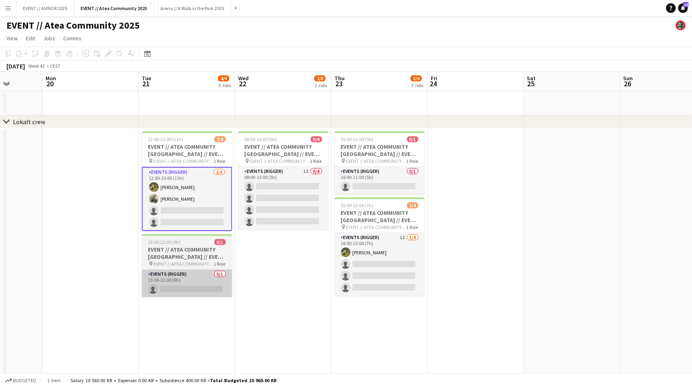
click at [207, 277] on app-card-role "Events (Rigger) 0/1 13:00-22:00 (9h) single-neutral-actions" at bounding box center [187, 283] width 90 height 27
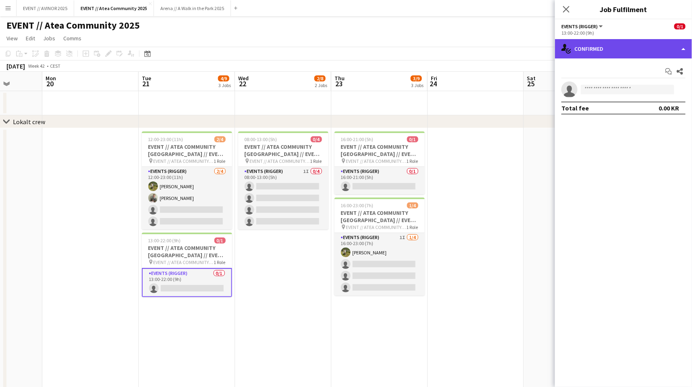
click at [597, 41] on div "single-neutral-actions-check-2 Confirmed" at bounding box center [623, 48] width 137 height 19
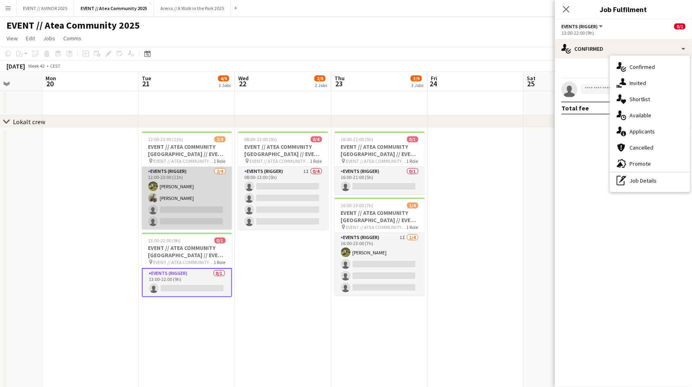
click at [195, 184] on app-card-role "Events (Rigger) 2/4 12:00-23:00 (11h) Daniel Stuvland Martin Heed single-neutra…" at bounding box center [187, 198] width 90 height 62
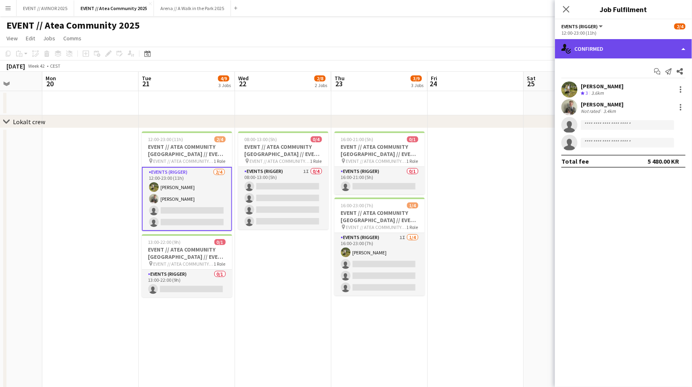
click at [609, 54] on div "single-neutral-actions-check-2 Confirmed" at bounding box center [623, 48] width 137 height 19
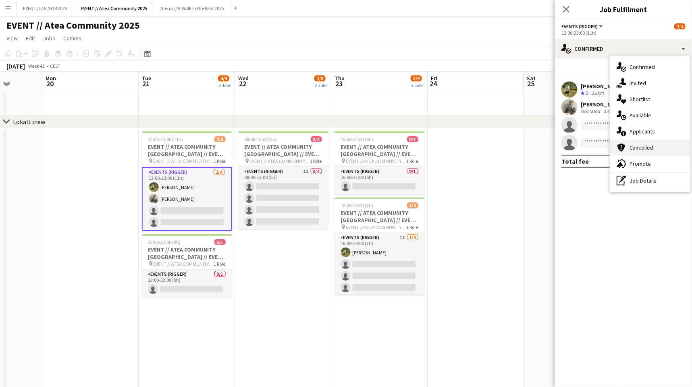
click at [635, 145] on div "cancellation Cancelled" at bounding box center [650, 147] width 80 height 16
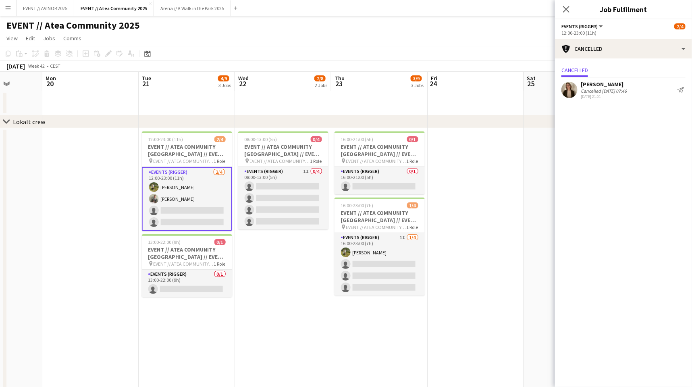
click at [597, 86] on div "Marte Aarsand Vik" at bounding box center [604, 84] width 46 height 7
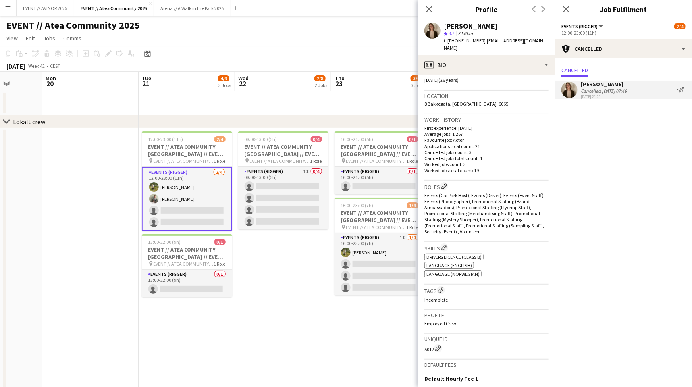
scroll to position [264, 0]
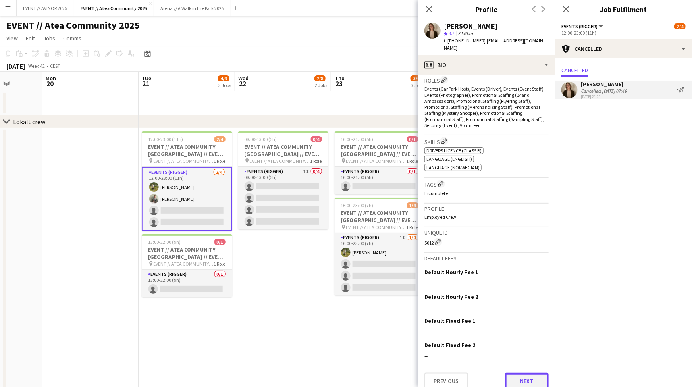
click at [526, 375] on button "Next" at bounding box center [527, 381] width 44 height 16
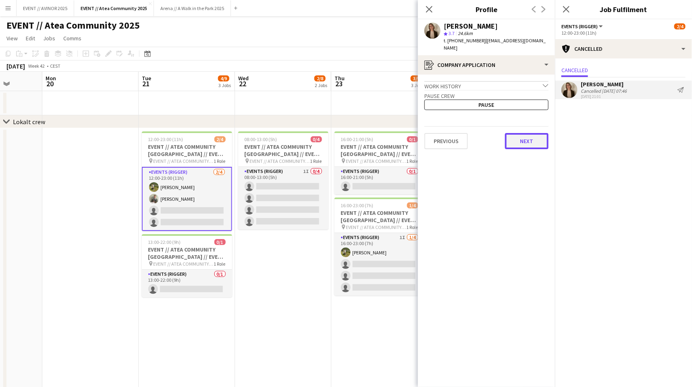
click at [535, 135] on button "Next" at bounding box center [527, 141] width 44 height 16
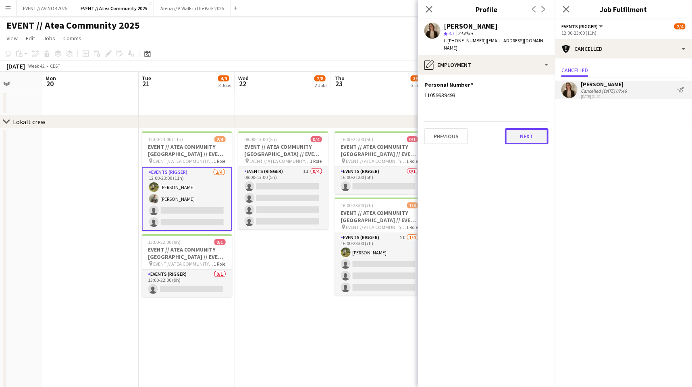
click at [525, 128] on button "Next" at bounding box center [527, 136] width 44 height 16
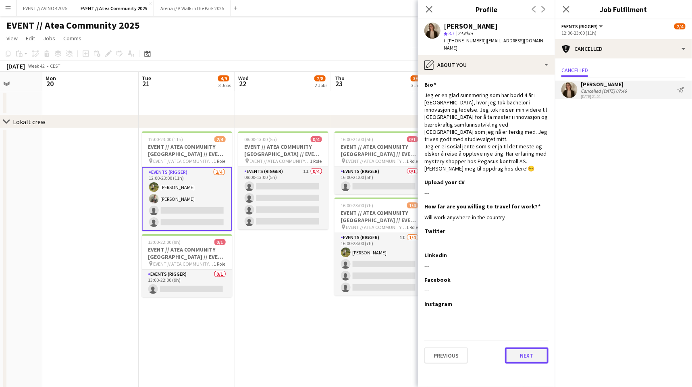
click at [524, 347] on button "Next" at bounding box center [527, 355] width 44 height 16
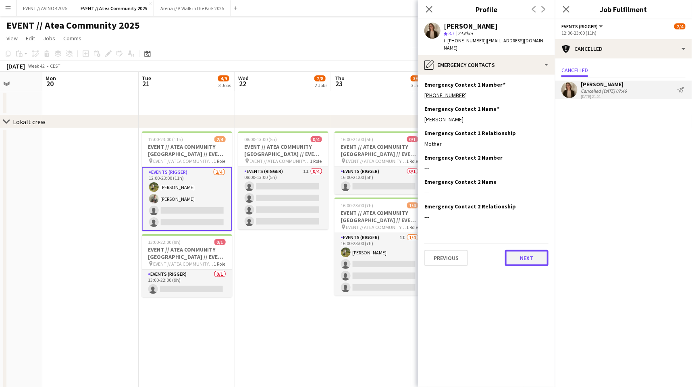
click at [529, 256] on button "Next" at bounding box center [527, 258] width 44 height 16
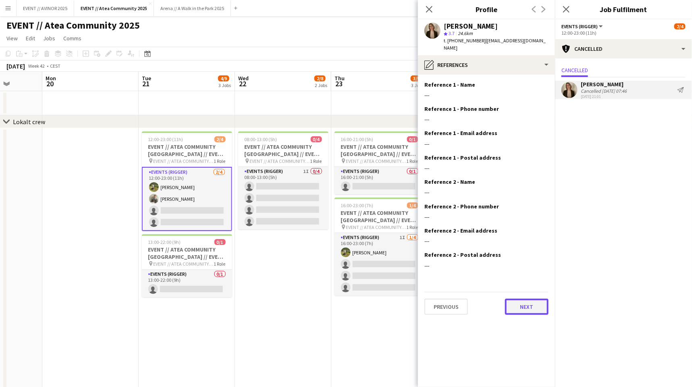
click at [527, 302] on button "Next" at bounding box center [527, 307] width 44 height 16
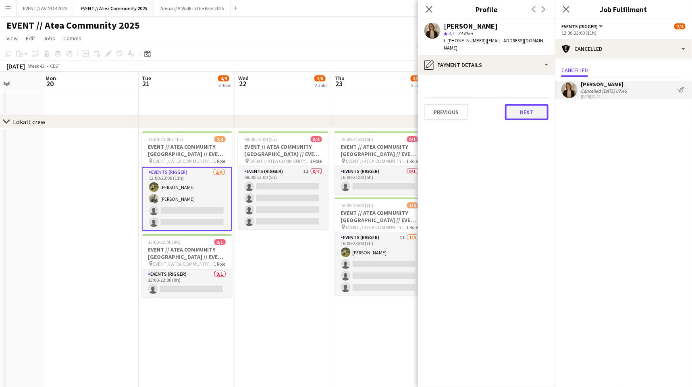
click at [527, 105] on button "Next" at bounding box center [527, 112] width 44 height 16
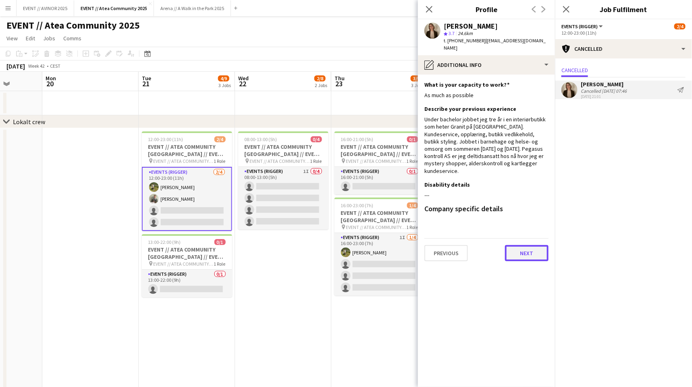
click at [520, 245] on button "Next" at bounding box center [527, 253] width 44 height 16
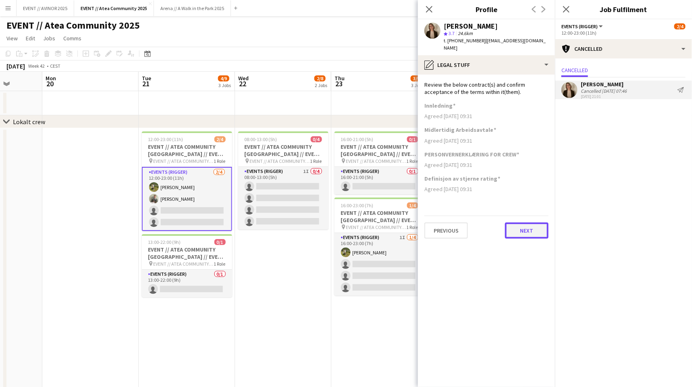
click at [531, 222] on button "Next" at bounding box center [527, 230] width 44 height 16
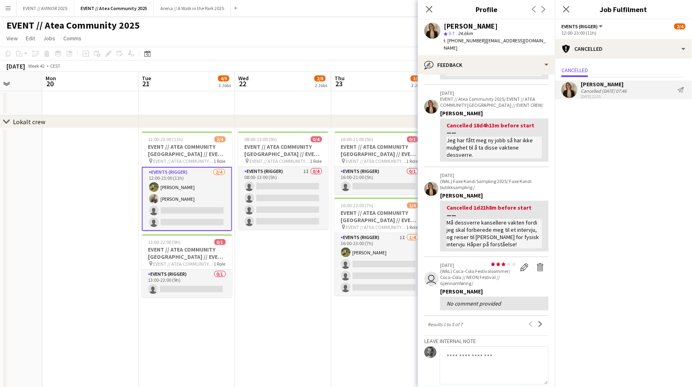
scroll to position [187, 0]
click at [424, 9] on app-icon "Close pop-in" at bounding box center [429, 10] width 12 height 12
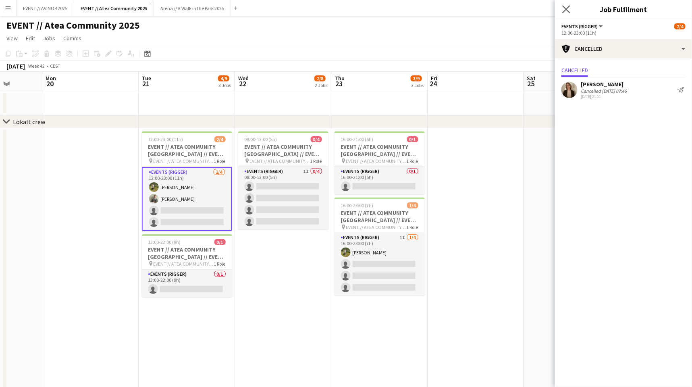
click at [570, 10] on app-icon "Close pop-in" at bounding box center [566, 10] width 12 height 12
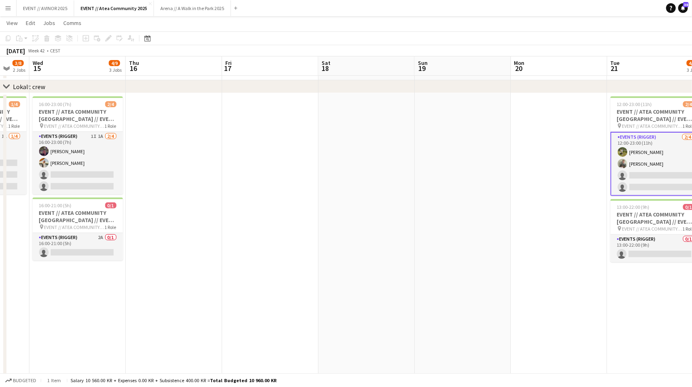
scroll to position [0, 320]
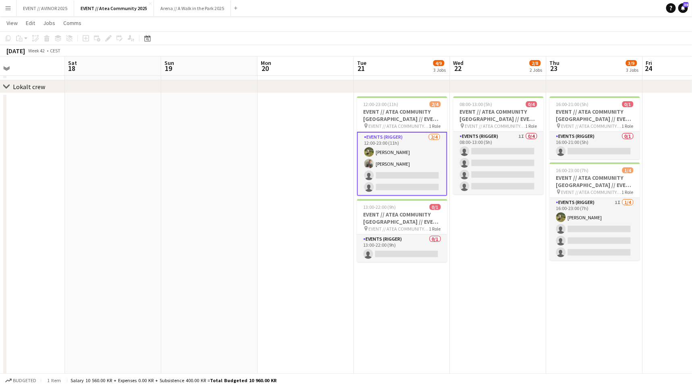
click at [379, 166] on app-card-role "Events (Rigger) 2/4 12:00-23:00 (11h) Daniel Stuvland Martin Heed single-neutra…" at bounding box center [402, 164] width 90 height 64
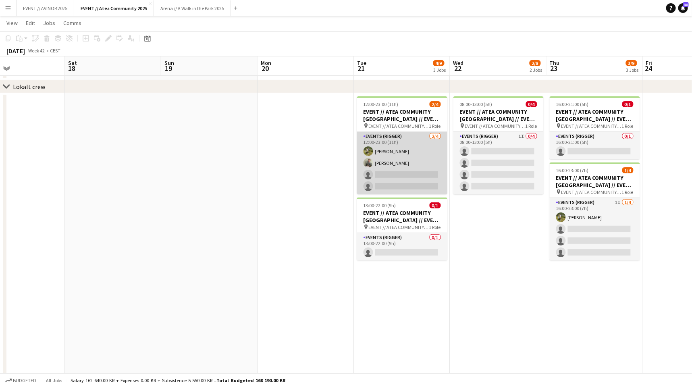
click at [384, 157] on app-card-role "Events (Rigger) 2/4 12:00-23:00 (11h) Daniel Stuvland Martin Heed single-neutra…" at bounding box center [402, 163] width 90 height 62
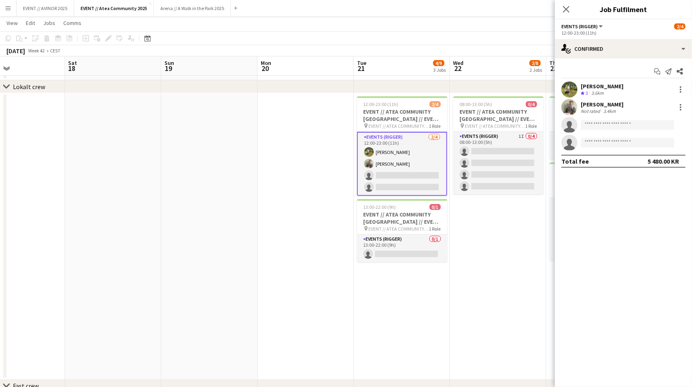
click at [591, 100] on div "Martin Heed Not rated 3.4km" at bounding box center [623, 107] width 137 height 16
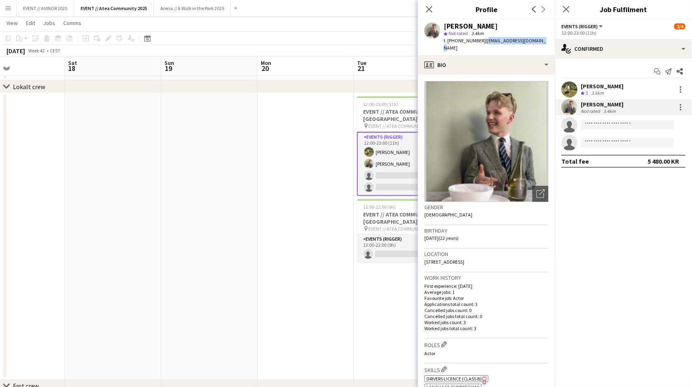
drag, startPoint x: 479, startPoint y: 41, endPoint x: 552, endPoint y: 44, distance: 73.4
click at [552, 44] on app-profile-header "Martin Heed star Not rated 3.4km t. +4799478633 | martinheed03@icloud.com" at bounding box center [486, 37] width 137 height 36
copy span "martinheed03@icloud.com"
click at [589, 85] on div "Daniel Stuvland" at bounding box center [602, 86] width 43 height 7
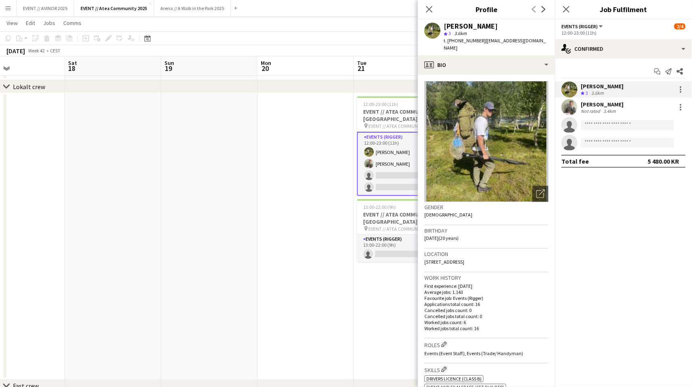
click at [591, 105] on div "Martin Heed" at bounding box center [602, 104] width 43 height 7
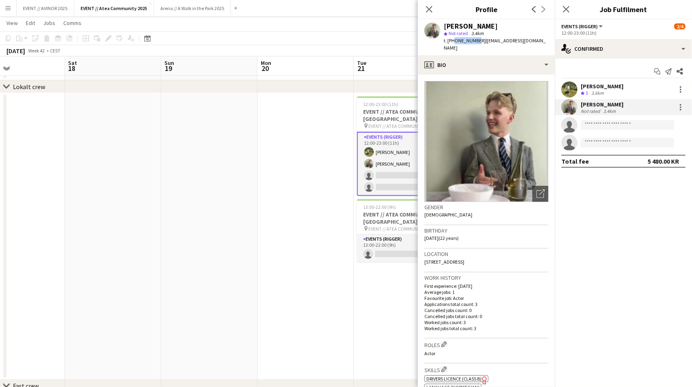
drag, startPoint x: 474, startPoint y: 43, endPoint x: 453, endPoint y: 43, distance: 20.5
click at [453, 43] on span "t. +4799478633" at bounding box center [465, 40] width 42 height 6
click at [469, 36] on div "star Not rated 3.4km" at bounding box center [496, 33] width 105 height 7
drag, startPoint x: 474, startPoint y: 41, endPoint x: 454, endPoint y: 44, distance: 19.5
click at [454, 44] on div "t. +4799478633 | martinheed03@icloud.com" at bounding box center [496, 44] width 105 height 15
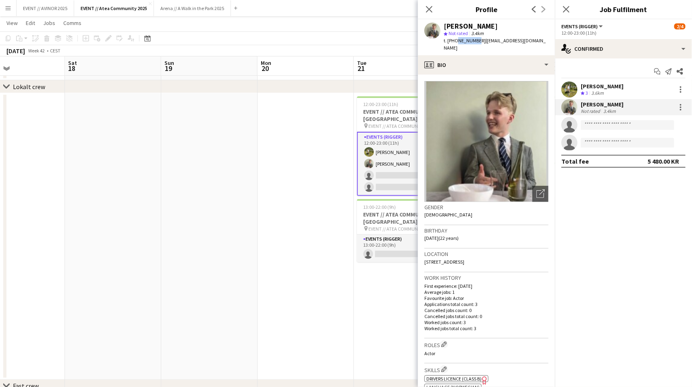
copy span "99478633"
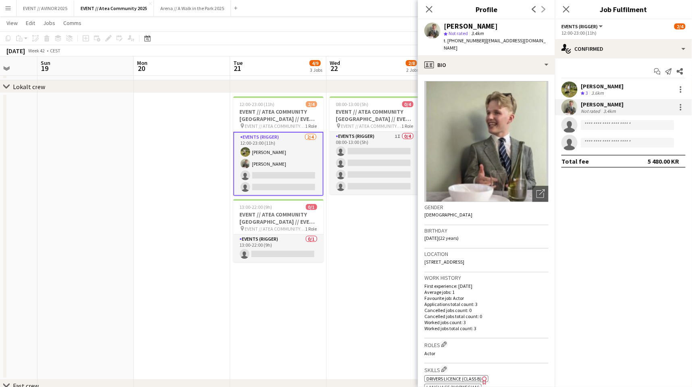
click at [428, 2] on div "Close pop-in" at bounding box center [429, 9] width 23 height 19
click at [429, 6] on icon "Close pop-in" at bounding box center [429, 9] width 8 height 8
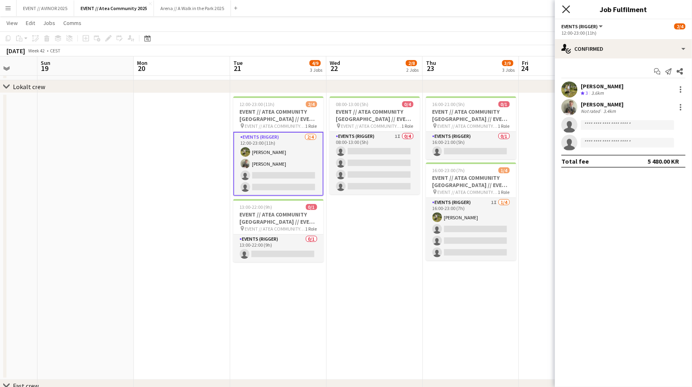
click at [564, 6] on icon at bounding box center [566, 9] width 8 height 8
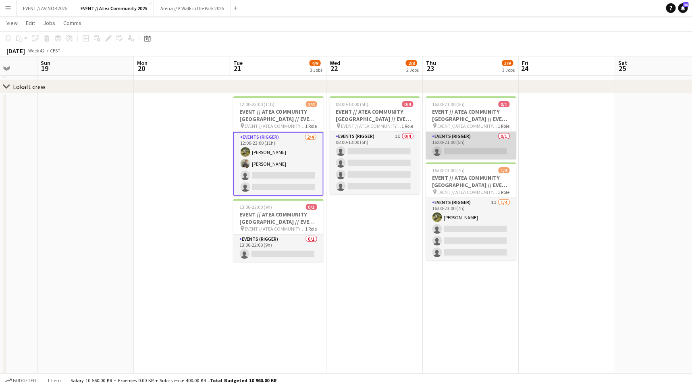
click at [469, 140] on app-card-role "Events (Rigger) 0/1 16:00-21:00 (5h) single-neutral-actions" at bounding box center [471, 145] width 90 height 27
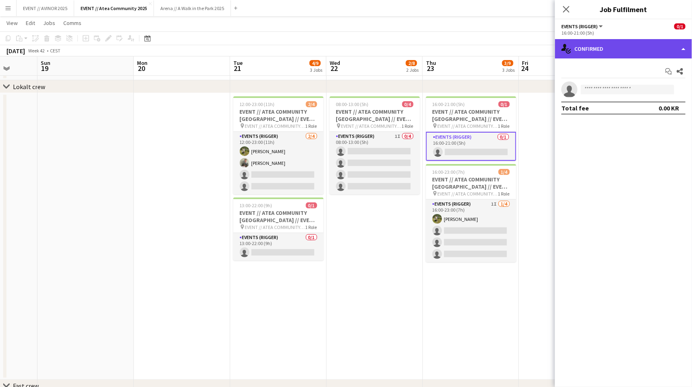
click at [584, 53] on div "single-neutral-actions-check-2 Confirmed" at bounding box center [623, 48] width 137 height 19
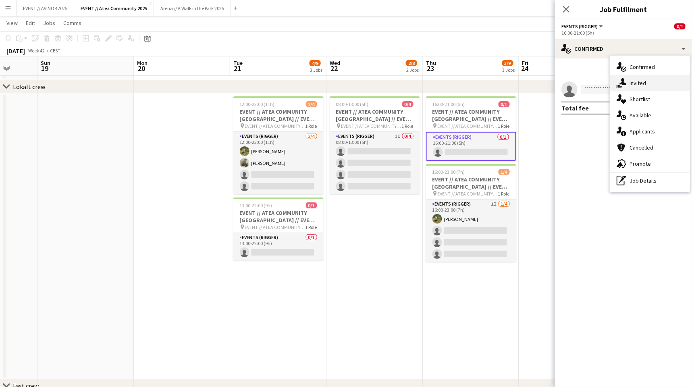
click at [616, 79] on icon "single-neutral-actions-share-1" at bounding box center [621, 83] width 10 height 10
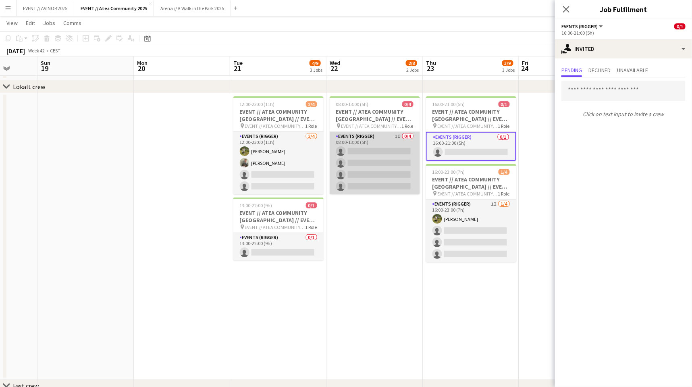
click at [402, 177] on app-card-role "Events (Rigger) 1I 0/4 08:00-13:00 (5h) single-neutral-actions single-neutral-a…" at bounding box center [375, 163] width 90 height 62
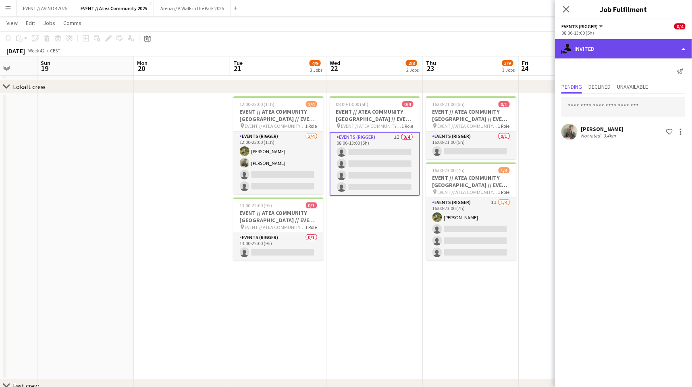
click at [608, 46] on div "single-neutral-actions-share-1 Invited" at bounding box center [623, 48] width 137 height 19
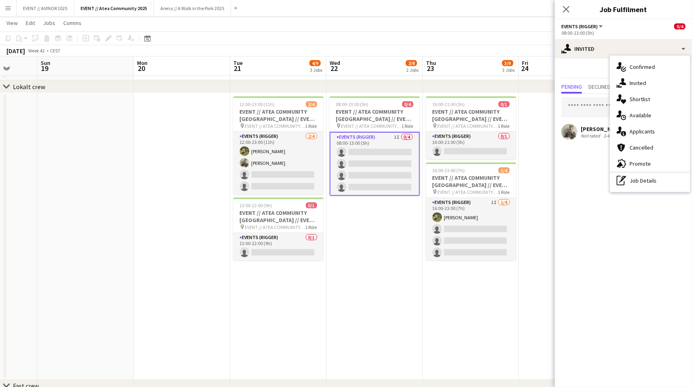
click at [488, 48] on div "October 2025 Week 42 • CEST" at bounding box center [346, 50] width 692 height 11
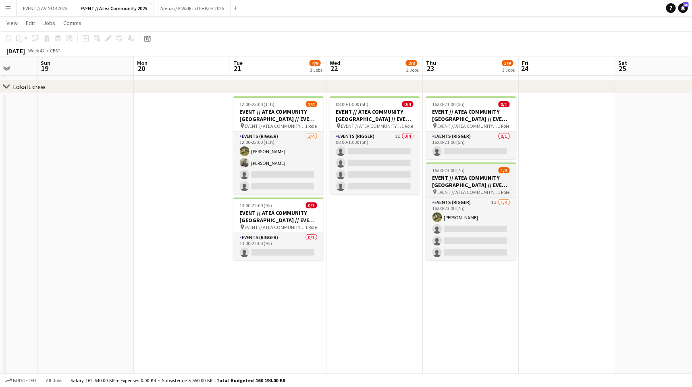
click at [472, 197] on app-job-card "16:00-23:00 (7h) 1/4 EVENT // ATEA COMMUNITY ÅLESUND // EVENT CREW pin EVENT //…" at bounding box center [471, 211] width 90 height 98
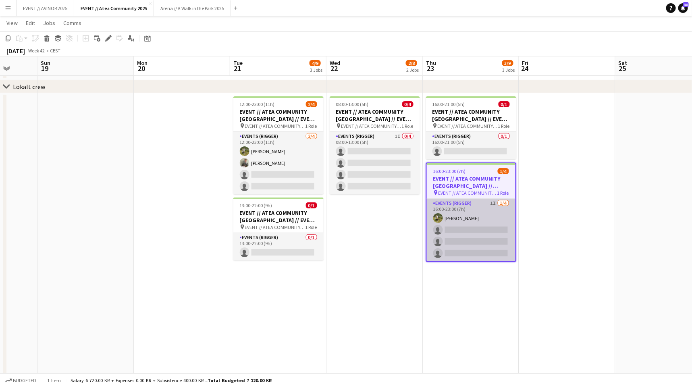
click at [476, 219] on app-card-role "Events (Rigger) 1I 1/4 16:00-23:00 (7h) Daniel Stuvland single-neutral-actions …" at bounding box center [471, 230] width 89 height 62
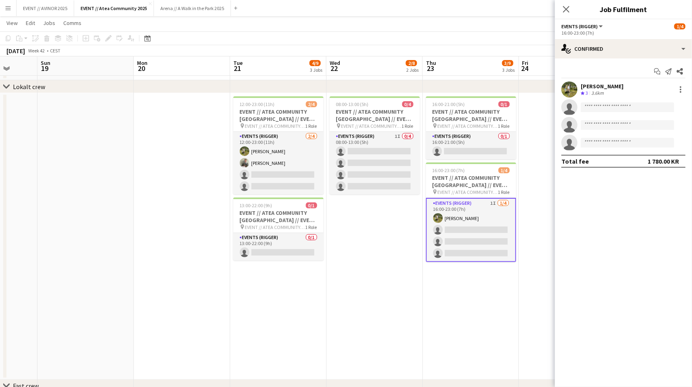
click at [513, 55] on div "October 2025 Week 42 • CEST" at bounding box center [346, 50] width 692 height 11
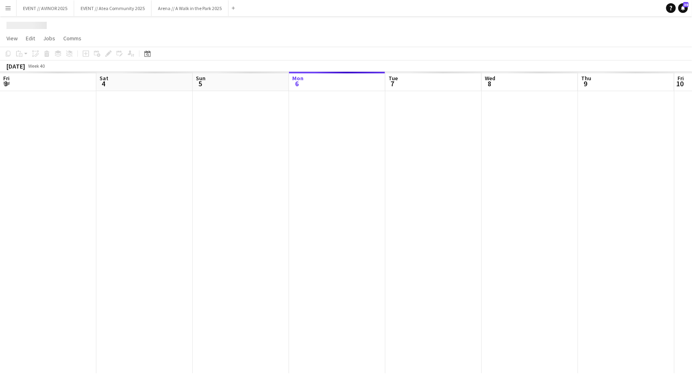
scroll to position [0, 193]
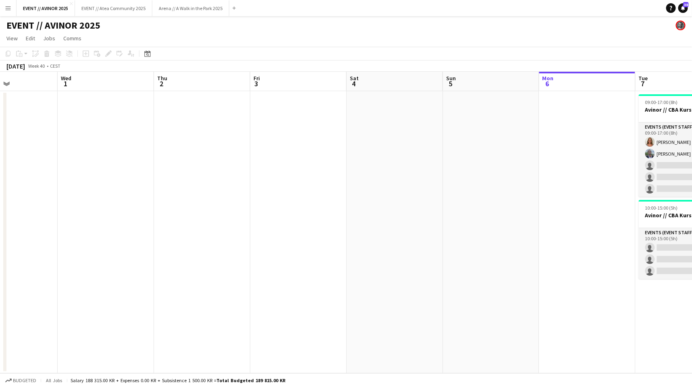
scroll to position [0, 218]
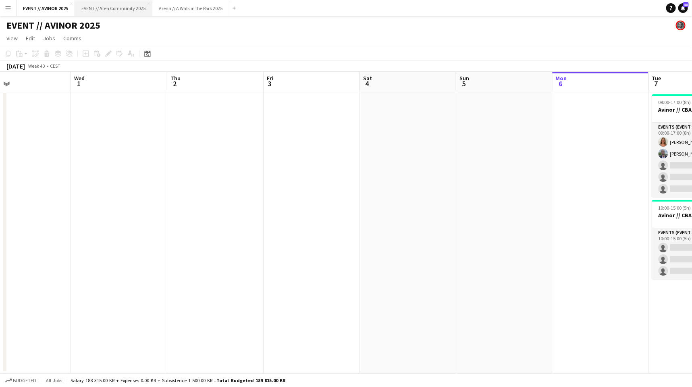
click at [126, 15] on button "EVENT // Atea Community 2025 Close" at bounding box center [113, 8] width 77 height 16
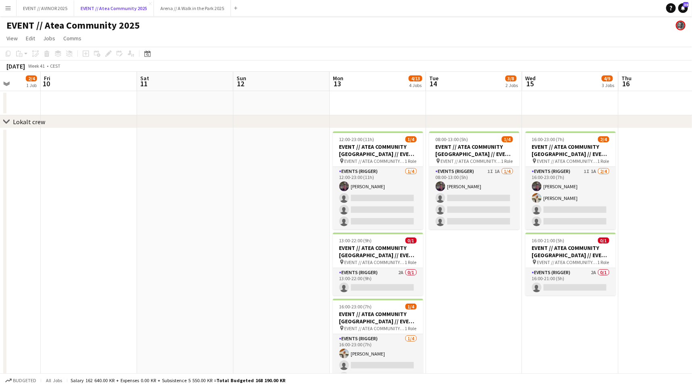
scroll to position [0, 254]
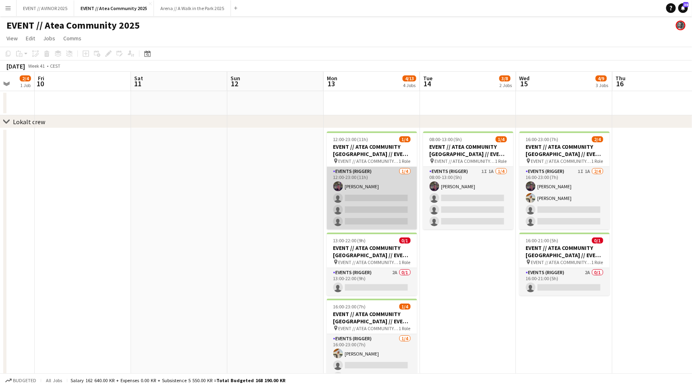
click at [375, 212] on app-card-role "Events (Rigger) 1/4 12:00-23:00 (11h) Thomas Stoltz single-neutral-actions sing…" at bounding box center [372, 198] width 90 height 62
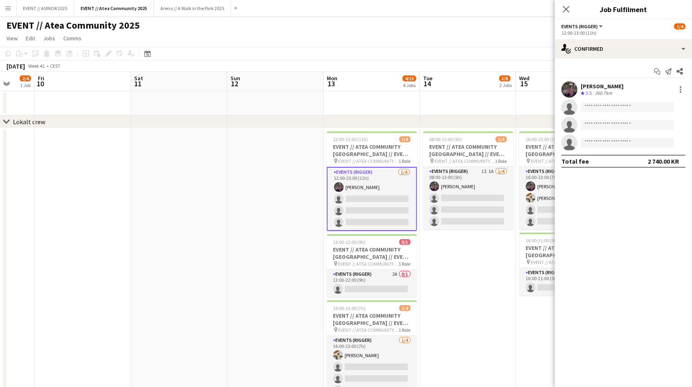
click at [441, 43] on app-page-menu "View Day view expanded Day view collapsed Month view Date picker Jump to today …" at bounding box center [346, 38] width 692 height 15
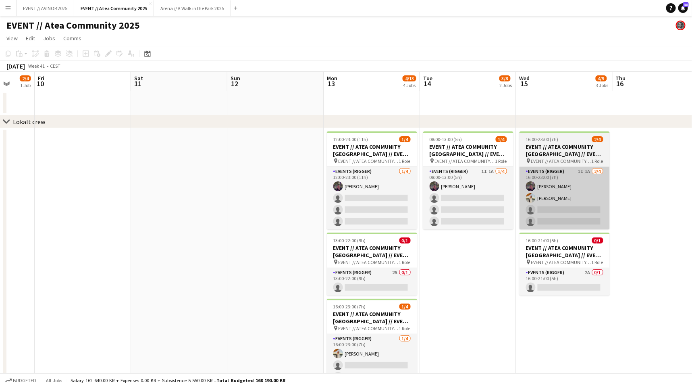
click at [531, 192] on app-card-role "Events (Rigger) 1I 1A 2/4 16:00-23:00 (7h) Thomas Stoltz Caroline Hansen single…" at bounding box center [564, 198] width 90 height 62
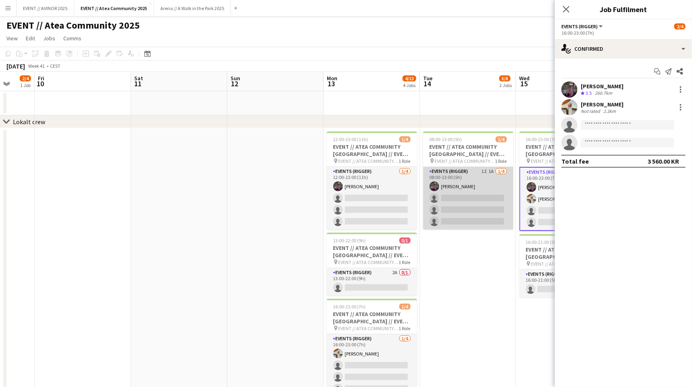
click at [494, 192] on app-card-role "Events (Rigger) 1I 1A 1/4 08:00-13:00 (5h) Thomas Stoltz single-neutral-actions…" at bounding box center [468, 198] width 90 height 62
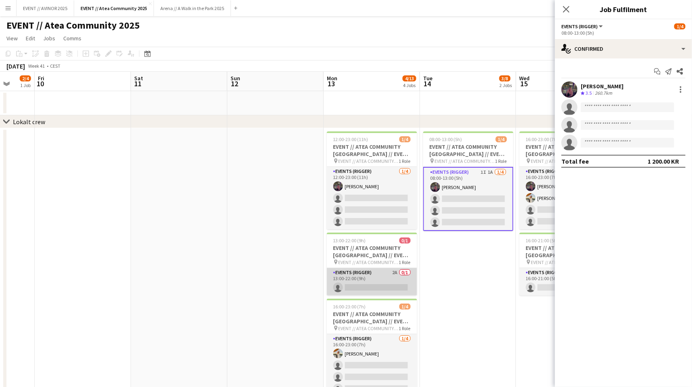
click at [383, 280] on app-card-role "Events (Rigger) 2A 0/1 13:00-22:00 (9h) single-neutral-actions" at bounding box center [372, 281] width 90 height 27
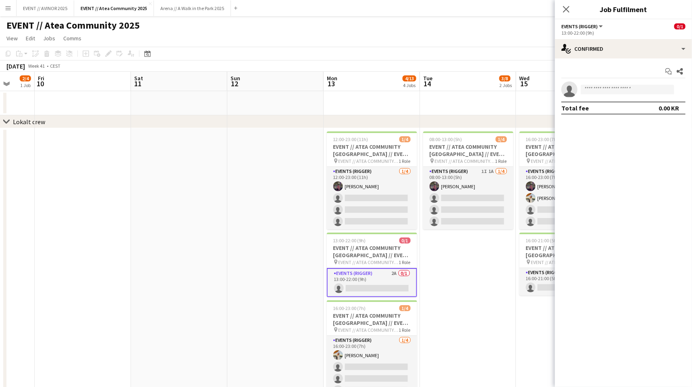
click at [576, 69] on div "Start chat Share" at bounding box center [623, 71] width 124 height 13
click at [602, 38] on app-options-switcher "Events (Rigger) All roles Events (Rigger) 0/1 13:00-22:00 (9h)" at bounding box center [623, 29] width 137 height 20
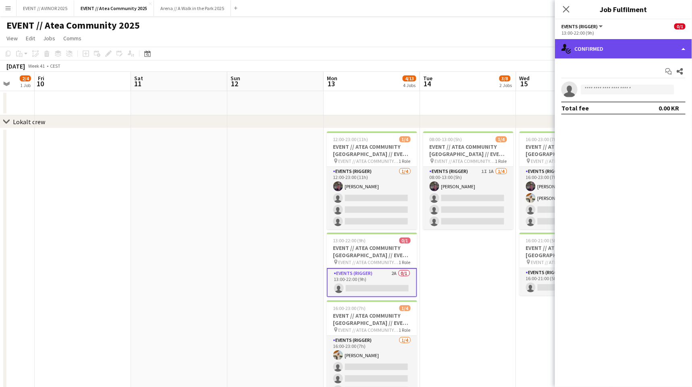
click at [607, 52] on div "single-neutral-actions-check-2 Confirmed" at bounding box center [623, 48] width 137 height 19
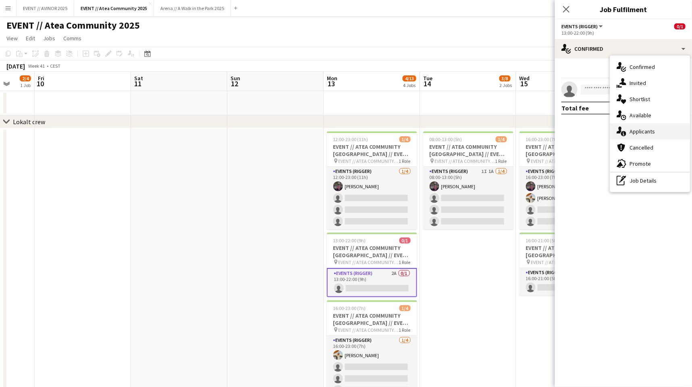
click at [635, 135] on span "Applicants" at bounding box center [641, 131] width 25 height 7
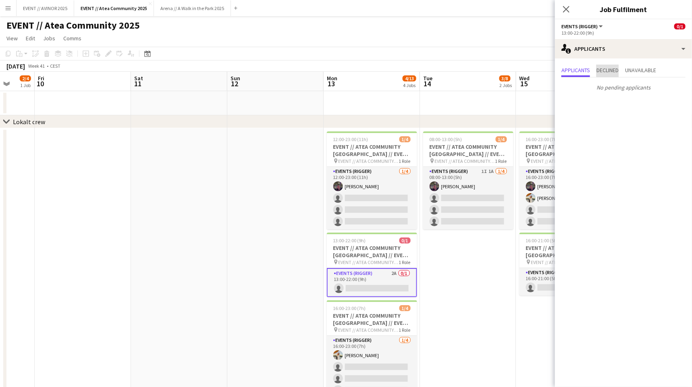
click at [614, 69] on span "Declined" at bounding box center [607, 70] width 22 height 6
click at [635, 72] on span "Unavailable" at bounding box center [640, 70] width 31 height 6
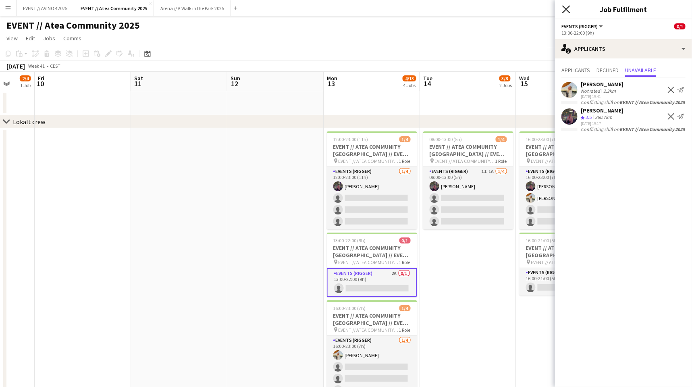
click at [568, 12] on icon "Close pop-in" at bounding box center [566, 9] width 8 height 8
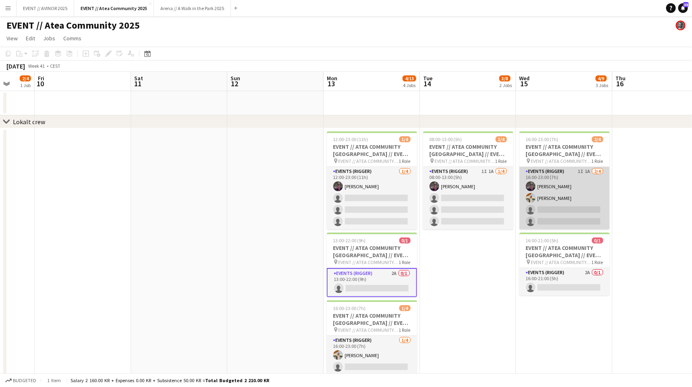
click at [547, 201] on app-card-role "Events (Rigger) 1I 1A 2/4 16:00-23:00 (7h) Thomas Stoltz Caroline Hansen single…" at bounding box center [564, 198] width 90 height 62
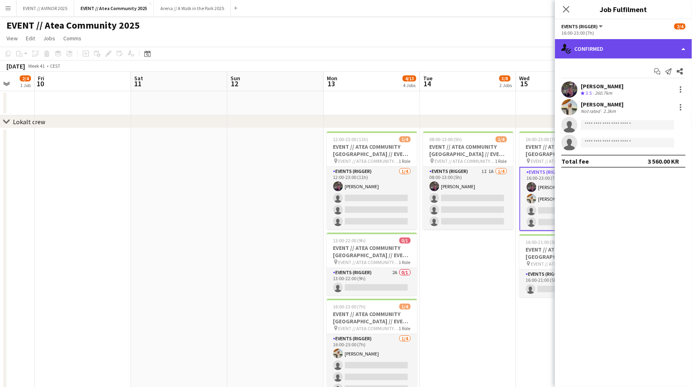
click at [624, 50] on div "single-neutral-actions-check-2 Confirmed" at bounding box center [623, 48] width 137 height 19
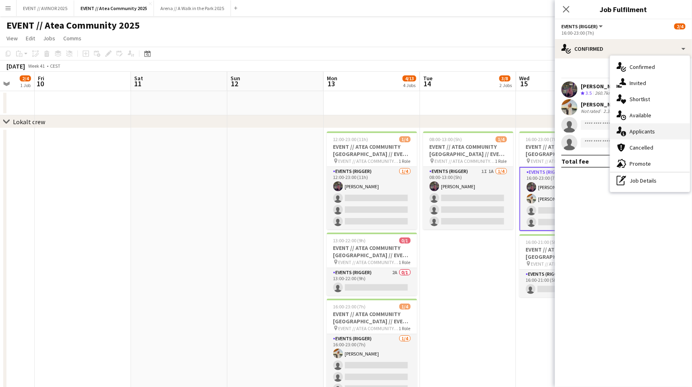
click at [635, 132] on div "single-neutral-actions-information Applicants" at bounding box center [650, 131] width 80 height 16
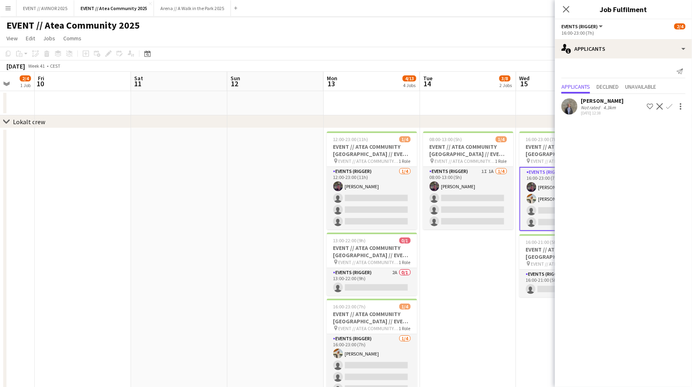
click at [610, 107] on div "4.3km" at bounding box center [609, 107] width 16 height 6
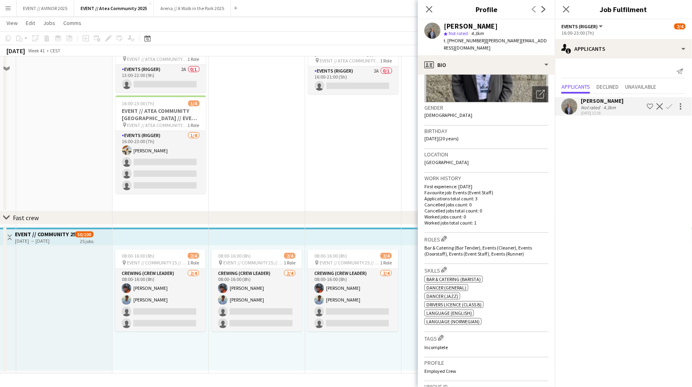
scroll to position [87, 0]
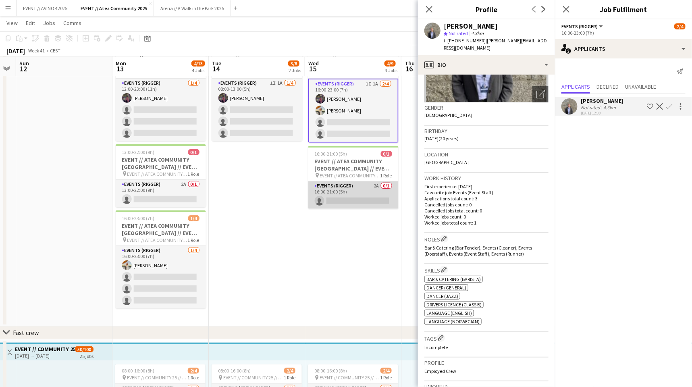
click at [364, 197] on app-card-role "Events (Rigger) 2A 0/1 16:00-21:00 (5h) single-neutral-actions" at bounding box center [353, 194] width 90 height 27
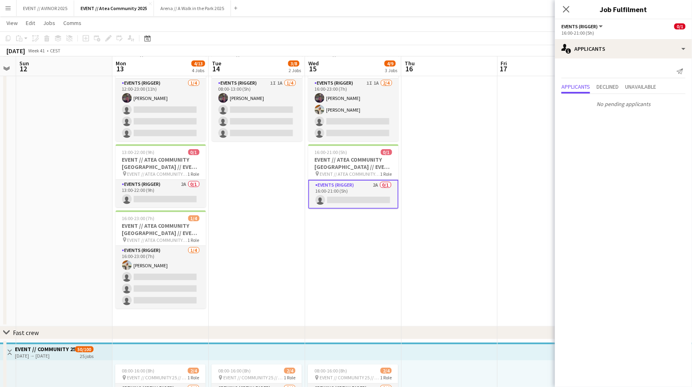
click at [422, 128] on app-date-cell at bounding box center [449, 183] width 96 height 286
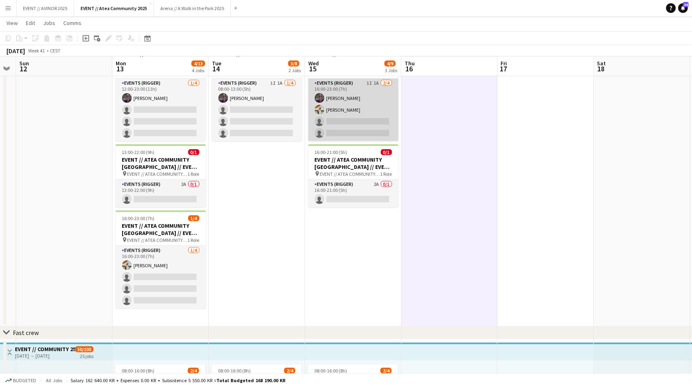
click at [346, 135] on app-card-role "Events (Rigger) 1I 1A 2/4 16:00-23:00 (7h) Thomas Stoltz Caroline Hansen single…" at bounding box center [353, 110] width 90 height 62
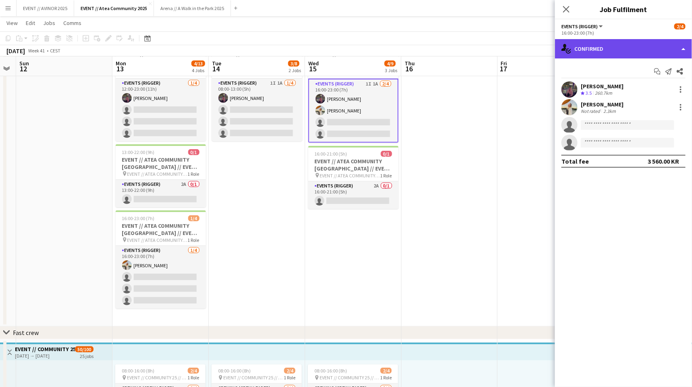
click at [629, 52] on div "single-neutral-actions-check-2 Confirmed" at bounding box center [623, 48] width 137 height 19
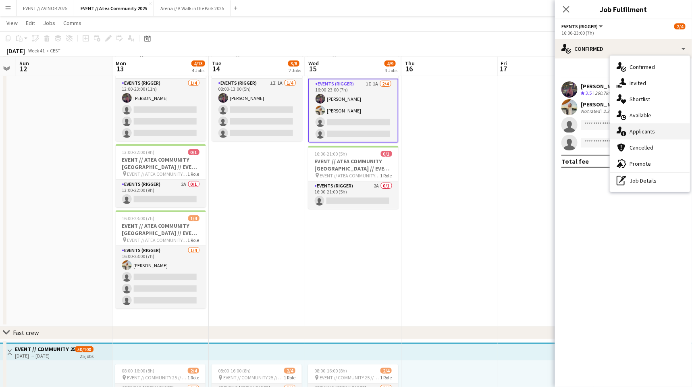
click at [635, 128] on span "Applicants" at bounding box center [641, 131] width 25 height 7
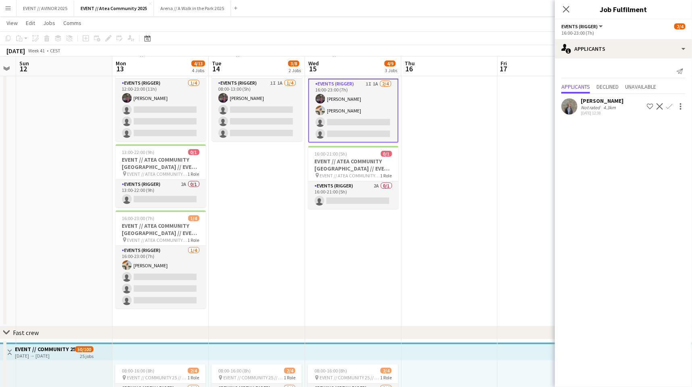
click at [635, 107] on app-icon "Confirm" at bounding box center [669, 106] width 6 height 6
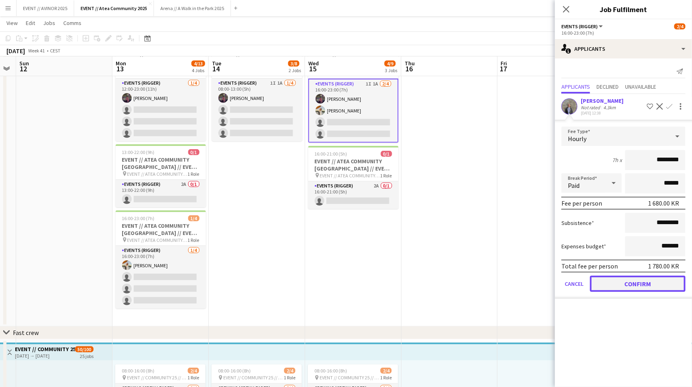
click at [635, 282] on button "Confirm" at bounding box center [637, 284] width 95 height 16
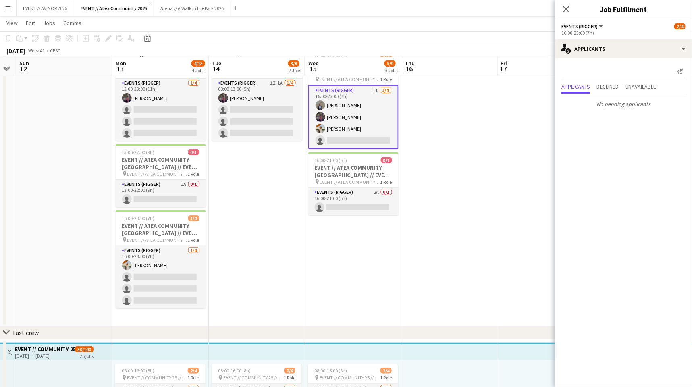
click at [492, 172] on app-date-cell at bounding box center [449, 183] width 96 height 286
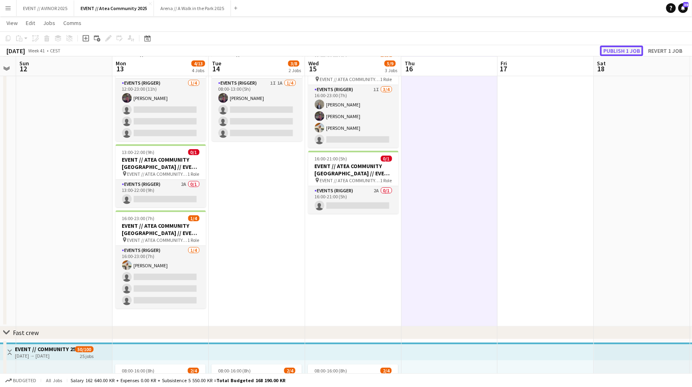
click at [609, 52] on button "Publish 1 job" at bounding box center [621, 51] width 43 height 10
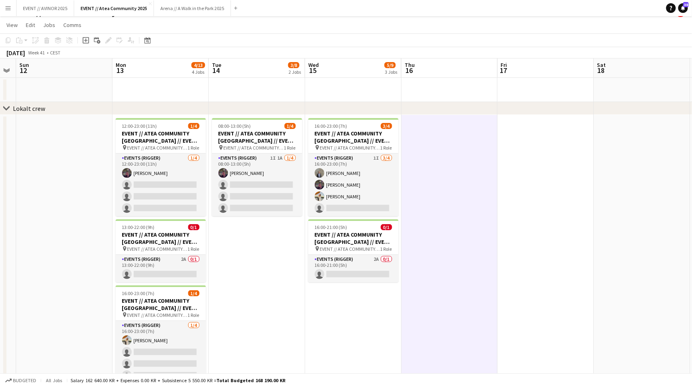
scroll to position [14, 0]
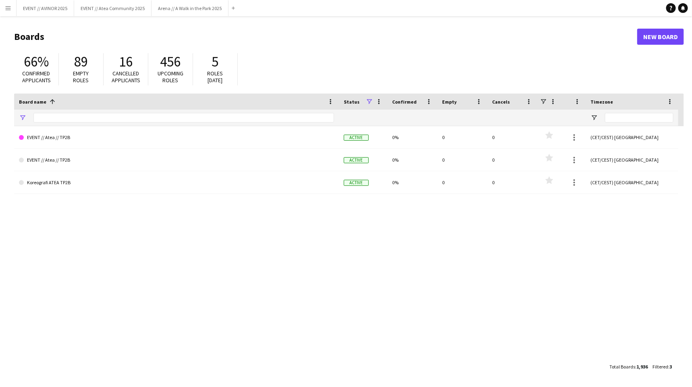
type input "****"
